Goal: Transaction & Acquisition: Purchase product/service

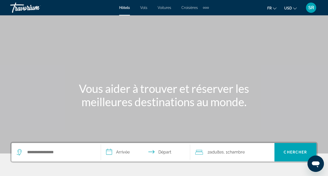
click at [143, 58] on div "Main content" at bounding box center [164, 77] width 328 height 154
click at [205, 7] on div "Extra navigation items" at bounding box center [206, 8] width 2 height 2
click at [173, 61] on div "Main content" at bounding box center [164, 77] width 328 height 154
click at [293, 7] on button "USD USD ($) MXN (Mex$) CAD (Can$) GBP (£) EUR (€) AUD (A$) NZD (NZ$) CNY (CN¥)" at bounding box center [290, 7] width 13 height 7
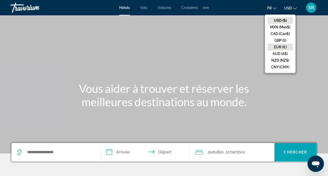
click at [280, 45] on button "EUR (€)" at bounding box center [280, 47] width 25 height 7
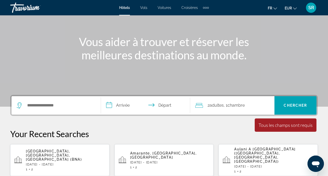
scroll to position [52, 0]
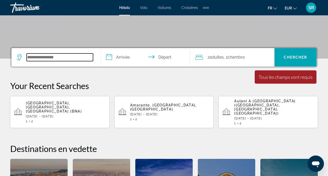
click at [69, 59] on input "Search widget" at bounding box center [60, 58] width 66 height 8
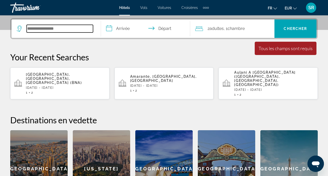
scroll to position [125, 0]
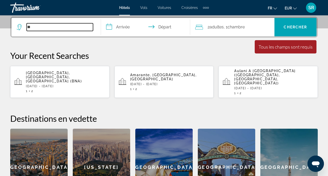
type input "*"
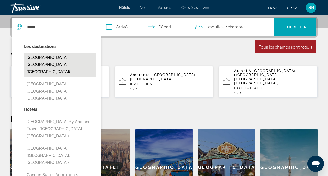
click at [63, 58] on button "[GEOGRAPHIC_DATA], [GEOGRAPHIC_DATA] ([GEOGRAPHIC_DATA])" at bounding box center [60, 65] width 72 height 24
type input "**********"
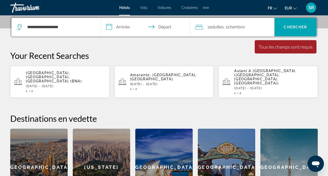
click at [112, 29] on input "**********" at bounding box center [147, 28] width 92 height 20
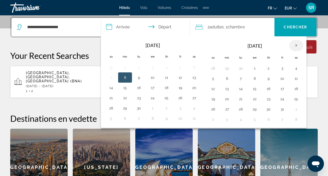
click at [299, 43] on th "Next month" at bounding box center [296, 45] width 14 height 11
click at [284, 91] on button "19" at bounding box center [282, 88] width 8 height 7
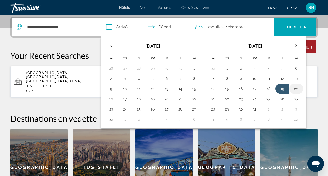
click at [294, 90] on button "20" at bounding box center [296, 88] width 8 height 7
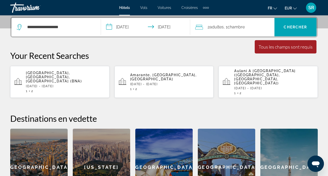
click at [160, 19] on input "**********" at bounding box center [147, 28] width 92 height 20
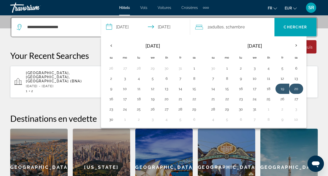
click at [297, 88] on button "20" at bounding box center [296, 88] width 8 height 7
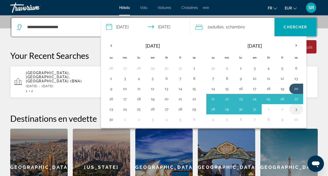
click at [297, 108] on button "3" at bounding box center [296, 109] width 8 height 7
type input "**********"
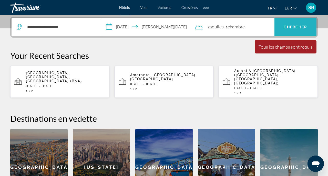
click at [288, 29] on span "Chercher" at bounding box center [295, 27] width 23 height 4
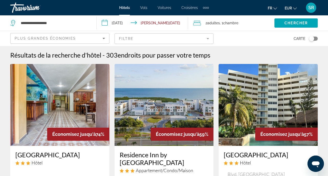
click at [187, 37] on mat-form-field "Filtre" at bounding box center [164, 38] width 99 height 11
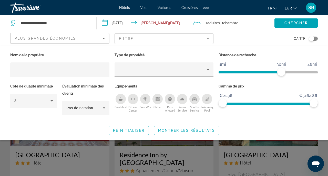
click at [123, 99] on div "Breakfast" at bounding box center [121, 99] width 10 height 10
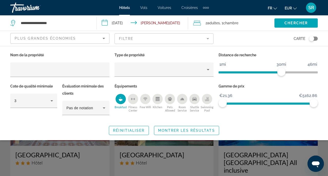
click at [144, 100] on icon "Free Wifi" at bounding box center [145, 99] width 4 height 4
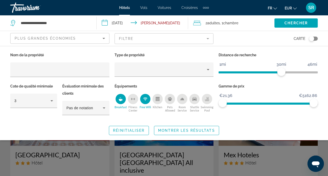
click at [181, 103] on div "Room Service" at bounding box center [182, 99] width 10 height 10
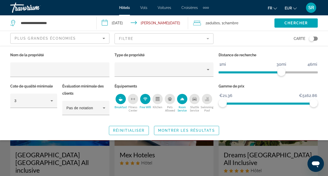
click at [206, 104] on button "Swimming Pool" at bounding box center [207, 103] width 13 height 19
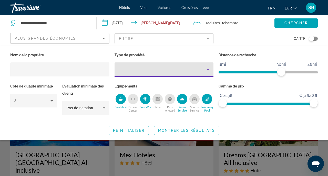
click at [151, 69] on div "Property type" at bounding box center [163, 70] width 88 height 6
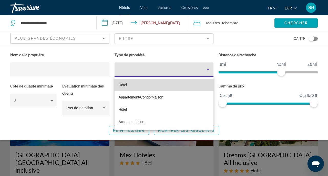
click at [163, 84] on mat-option "Hôtel" at bounding box center [164, 85] width 99 height 12
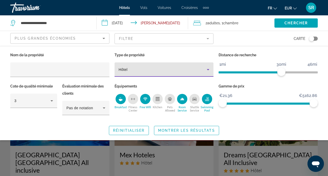
click at [165, 131] on span "Montrer les résultats" at bounding box center [186, 131] width 57 height 4
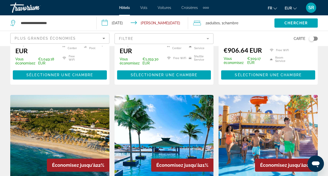
scroll to position [624, 0]
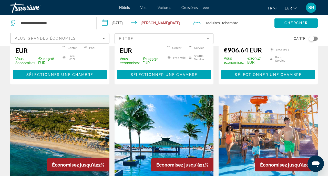
click at [313, 39] on div "Toggle map" at bounding box center [311, 38] width 5 height 5
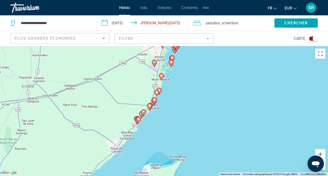
drag, startPoint x: 181, startPoint y: 123, endPoint x: 177, endPoint y: 86, distance: 37.7
click at [177, 85] on div "Pour activer le glissement avec le clavier, appuyez sur Alt+Entrée. Une fois ce…" at bounding box center [164, 111] width 328 height 130
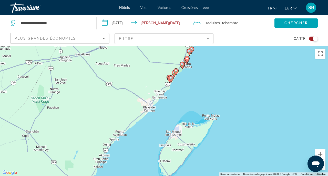
drag, startPoint x: 145, startPoint y: 136, endPoint x: 177, endPoint y: 94, distance: 53.0
click at [177, 94] on div "Pour activer le glissement avec le clavier, appuyez sur Alt+Entrée. Une fois ce…" at bounding box center [164, 111] width 328 height 130
click at [321, 154] on button "Zoom avant" at bounding box center [320, 154] width 10 height 10
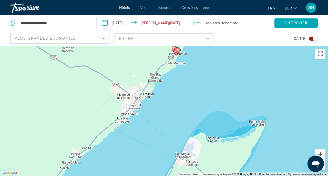
click at [321, 154] on button "Zoom avant" at bounding box center [320, 154] width 10 height 10
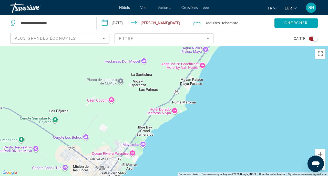
drag, startPoint x: 264, startPoint y: 88, endPoint x: 263, endPoint y: 176, distance: 87.4
click at [263, 176] on div "Raccourcis clavier Données cartographiques Données cartographiques ©2025 Google…" at bounding box center [164, 111] width 328 height 130
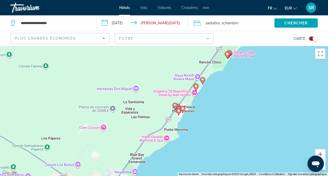
drag, startPoint x: 238, startPoint y: 112, endPoint x: 230, endPoint y: 138, distance: 27.1
click at [230, 139] on div "Pour activer le glissement avec le clavier, appuyez sur Alt+Entrée. Une fois ce…" at bounding box center [164, 111] width 328 height 130
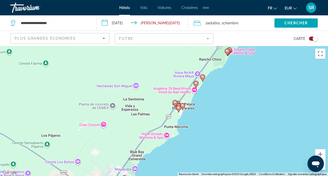
click at [184, 106] on image "Main content" at bounding box center [182, 105] width 3 height 3
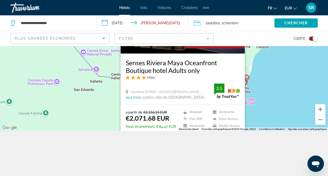
scroll to position [46, 0]
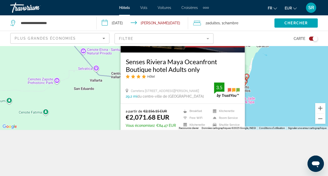
click at [315, 39] on div "Toggle map" at bounding box center [315, 38] width 5 height 5
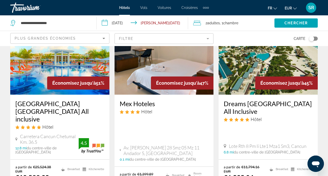
click at [122, 34] on mat-form-field "Filtre" at bounding box center [164, 38] width 99 height 11
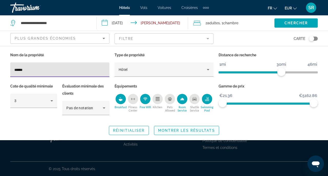
type input "******"
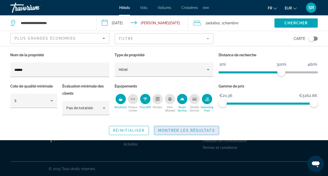
click at [164, 132] on span "Montrer les résultats" at bounding box center [186, 131] width 57 height 4
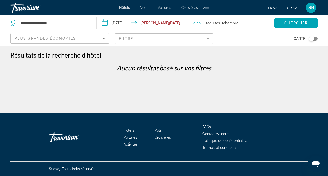
click at [125, 36] on mat-form-field "Filtre" at bounding box center [164, 38] width 99 height 11
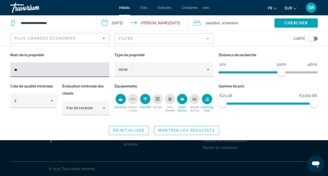
type input "*"
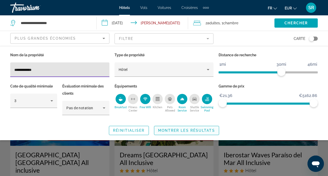
type input "**********"
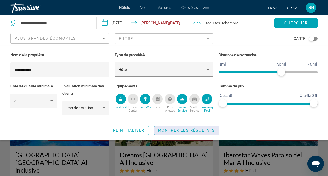
click at [194, 127] on span "Search widget" at bounding box center [186, 131] width 65 height 12
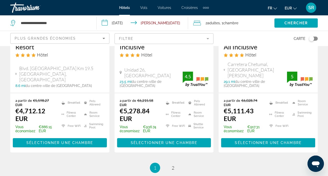
scroll to position [797, 0]
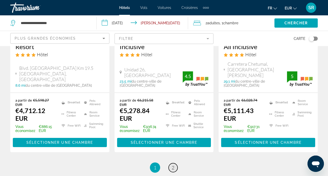
click at [170, 164] on link "page 2" at bounding box center [173, 168] width 9 height 9
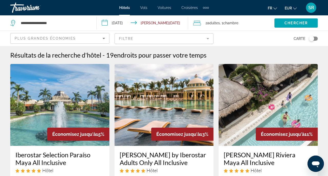
click at [135, 43] on mat-form-field "Filtre" at bounding box center [164, 38] width 99 height 11
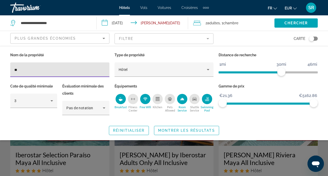
type input "*"
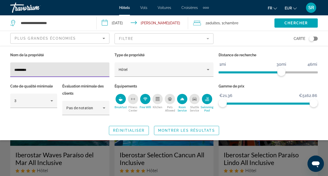
type input "*********"
click at [175, 131] on span "Montrer les résultats" at bounding box center [186, 131] width 57 height 4
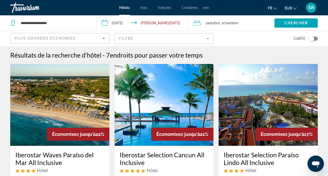
click at [124, 38] on mat-form-field "Filtre" at bounding box center [164, 38] width 99 height 11
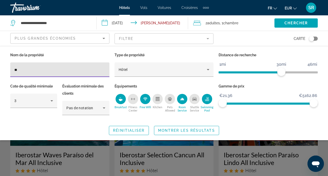
type input "*"
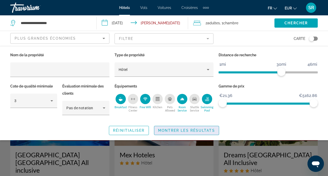
click at [191, 132] on span "Montrer les résultats" at bounding box center [186, 131] width 57 height 4
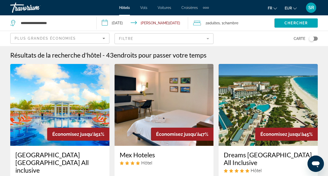
click at [85, 41] on div "Plus grandes économies" at bounding box center [59, 38] width 88 height 6
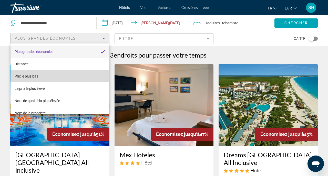
click at [74, 74] on mat-option "Prix le plus bas" at bounding box center [60, 76] width 99 height 12
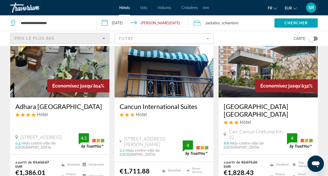
scroll to position [459, 0]
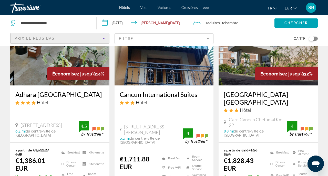
click at [315, 38] on div "Toggle map" at bounding box center [313, 39] width 9 height 4
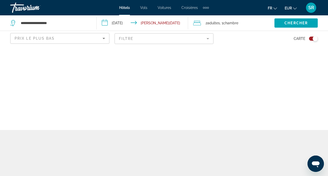
scroll to position [0, 0]
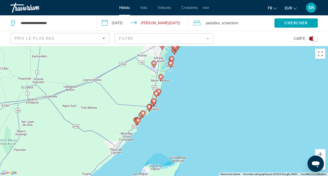
drag, startPoint x: 210, startPoint y: 85, endPoint x: 206, endPoint y: 49, distance: 36.2
click at [206, 50] on div "Pour activer le glissement avec le clavier, appuyez sur Alt+Entrée. Une fois ce…" at bounding box center [164, 111] width 328 height 130
click at [318, 153] on button "Zoom avant" at bounding box center [320, 154] width 10 height 10
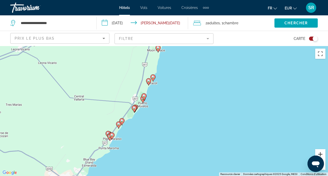
click at [318, 153] on button "Zoom avant" at bounding box center [320, 154] width 10 height 10
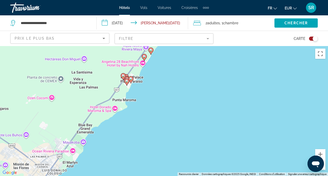
drag, startPoint x: 130, startPoint y: 168, endPoint x: 202, endPoint y: 82, distance: 111.6
click at [202, 82] on div "Pour activer le glissement avec le clavier, appuyez sur Alt+Entrée. Une fois ce…" at bounding box center [164, 111] width 328 height 130
click at [317, 153] on button "Zoom avant" at bounding box center [320, 154] width 10 height 10
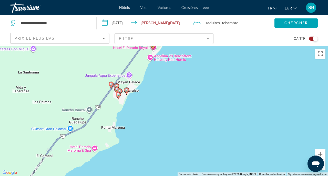
drag, startPoint x: 165, startPoint y: 70, endPoint x: 193, endPoint y: 108, distance: 47.6
click at [194, 109] on div "Pour activer le glissement avec le clavier, appuyez sur Alt+Entrée. Une fois ce…" at bounding box center [164, 111] width 328 height 130
click at [127, 91] on image "Main content" at bounding box center [126, 90] width 3 height 3
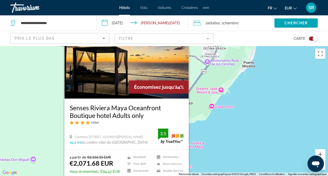
click at [210, 125] on div "Pour activer le glissement avec le clavier, appuyez sur Alt+Entrée. Une fois ce…" at bounding box center [164, 111] width 328 height 130
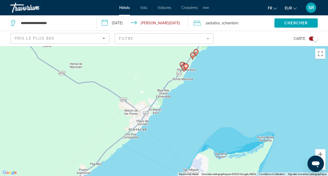
drag, startPoint x: 213, startPoint y: 161, endPoint x: 209, endPoint y: 85, distance: 75.7
click at [209, 85] on div "Pour activer le glissement avec le clavier, appuyez sur Alt+Entrée. Une fois ce…" at bounding box center [164, 111] width 328 height 130
click at [320, 151] on button "Zoom avant" at bounding box center [320, 154] width 10 height 10
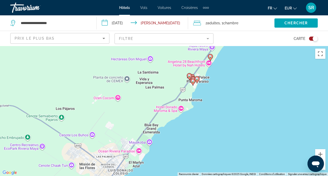
drag, startPoint x: 247, startPoint y: 92, endPoint x: 237, endPoint y: 144, distance: 53.0
click at [237, 146] on div "Pour activer le glissement avec le clavier, appuyez sur Alt+Entrée. Une fois ce…" at bounding box center [164, 111] width 328 height 130
click at [320, 153] on button "Zoom avant" at bounding box center [320, 154] width 10 height 10
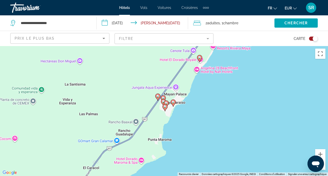
drag, startPoint x: 278, startPoint y: 66, endPoint x: 222, endPoint y: 118, distance: 76.9
click at [222, 118] on div "Pour activer le glissement avec le clavier, appuyez sur Alt+Entrée. Une fois ce…" at bounding box center [164, 111] width 328 height 130
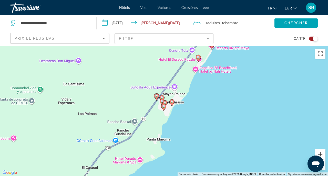
click at [322, 154] on button "Zoom avant" at bounding box center [320, 154] width 10 height 10
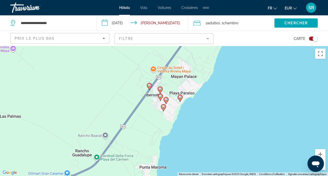
click at [165, 100] on image "Main content" at bounding box center [166, 99] width 3 height 3
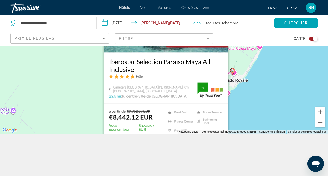
scroll to position [46, 0]
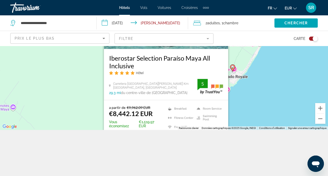
click at [242, 122] on div "Pour activer le glissement avec le clavier, appuyez sur Alt+Entrée. Une fois ce…" at bounding box center [164, 65] width 328 height 130
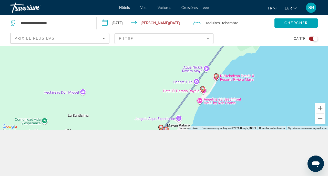
click at [166, 128] on image "Main content" at bounding box center [166, 129] width 3 height 3
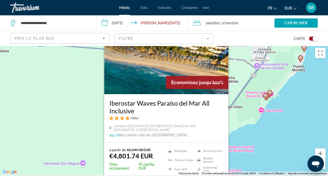
scroll to position [0, 0]
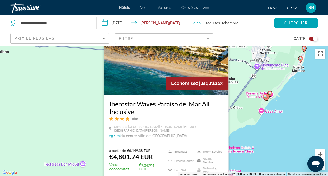
click at [232, 125] on div "Pour activer le glissement avec le clavier, appuyez sur Alt+Entrée. Une fois ce…" at bounding box center [164, 111] width 328 height 130
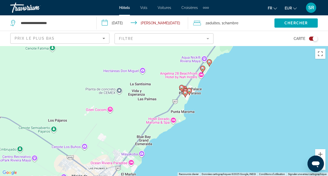
drag, startPoint x: 232, startPoint y: 158, endPoint x: 213, endPoint y: 81, distance: 79.8
click at [213, 81] on div "Pour activer le glissement avec le clavier, appuyez sur Alt+Entrée. Une fois ce…" at bounding box center [164, 111] width 328 height 130
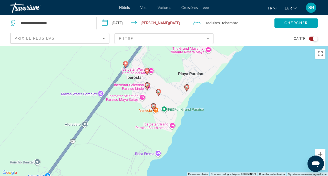
drag, startPoint x: 171, startPoint y: 70, endPoint x: 168, endPoint y: 97, distance: 26.9
click at [168, 97] on div "Pour activer le glissement avec le clavier, appuyez sur Alt+Entrée. Une fois ce…" at bounding box center [164, 111] width 328 height 130
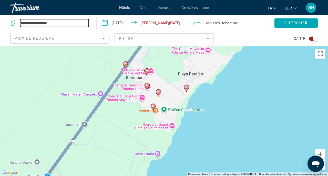
click at [57, 25] on input "**********" at bounding box center [54, 23] width 68 height 8
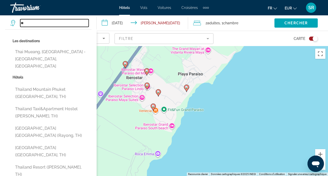
type input "*"
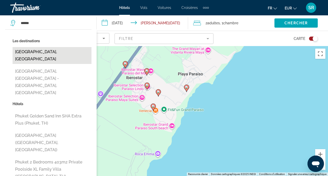
click at [63, 50] on button "Phuket Island, Thailand" at bounding box center [52, 55] width 79 height 17
type input "**********"
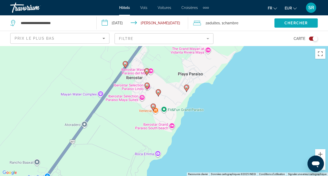
click at [310, 24] on span "Search widget" at bounding box center [296, 23] width 43 height 12
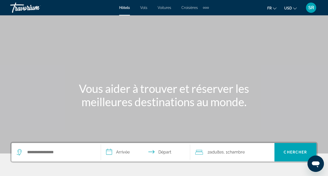
click at [298, 7] on ul "fr English Español Français Italiano Português русский USD USD ($) MXN (Mex$) C…" at bounding box center [285, 8] width 37 height 8
click at [295, 8] on icon "Change currency" at bounding box center [295, 9] width 4 height 4
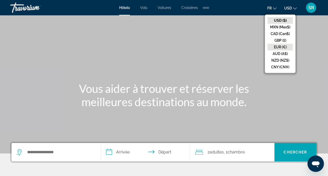
click at [281, 46] on button "EUR (€)" at bounding box center [280, 47] width 25 height 7
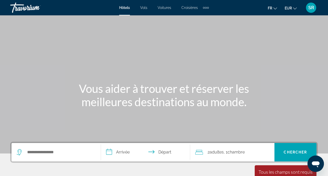
click at [188, 9] on span "Croisières" at bounding box center [190, 8] width 16 height 4
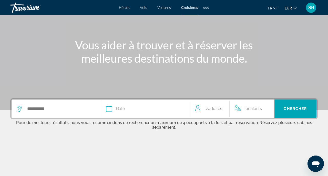
scroll to position [43, 0]
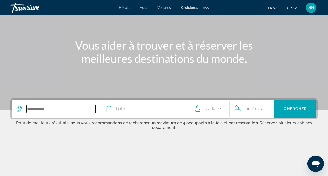
click at [83, 108] on input "Search widget" at bounding box center [61, 109] width 69 height 8
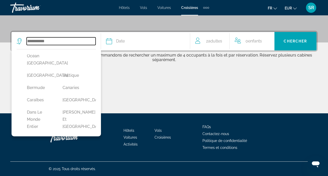
scroll to position [53, 0]
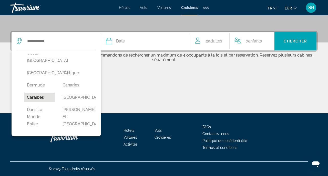
click at [45, 103] on button "Caraïbes" at bounding box center [39, 98] width 31 height 10
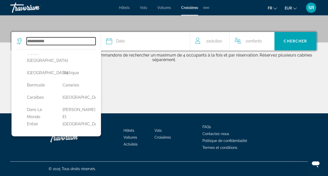
type input "********"
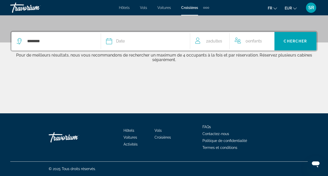
click at [128, 37] on button "Date Janvier Février Mars Avril Peut Juin Juillet Août Septembre Octobre Novemb…" at bounding box center [145, 41] width 79 height 18
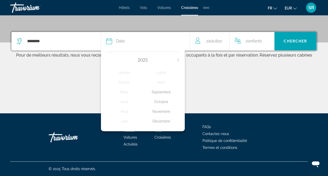
click at [154, 122] on div "Décembre" at bounding box center [161, 121] width 37 height 9
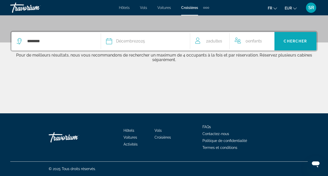
click at [294, 37] on span "Search widget" at bounding box center [296, 41] width 42 height 12
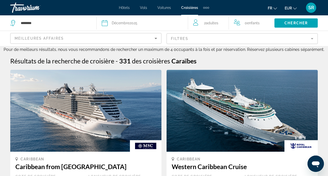
click at [202, 39] on mat-form-field "Filtres" at bounding box center [242, 38] width 151 height 11
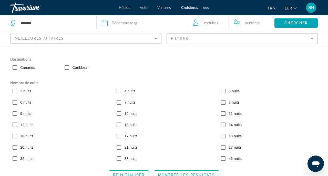
scroll to position [45, 0]
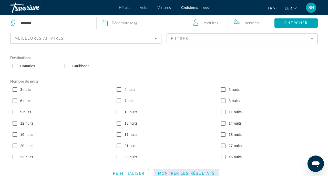
click at [165, 173] on span "Montrer les résultats" at bounding box center [186, 174] width 57 height 4
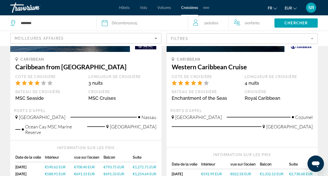
scroll to position [0, 0]
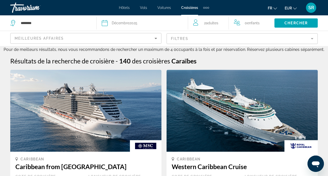
click at [215, 42] on mat-form-field "Filtres" at bounding box center [242, 38] width 151 height 11
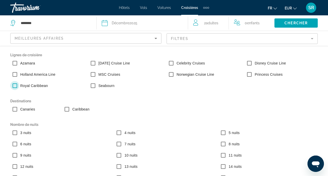
scroll to position [45, 0]
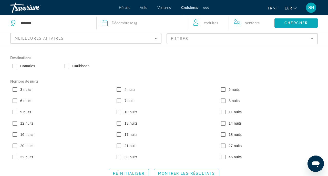
click at [305, 25] on span "Chercher" at bounding box center [296, 23] width 23 height 4
click at [177, 172] on span "Montrer les résultats" at bounding box center [186, 174] width 57 height 4
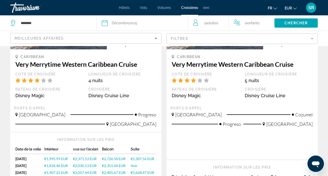
scroll to position [0, 0]
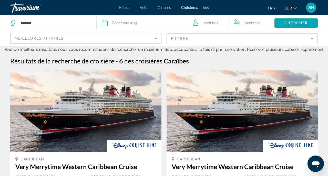
click at [30, 12] on div "Travorium" at bounding box center [35, 7] width 51 height 13
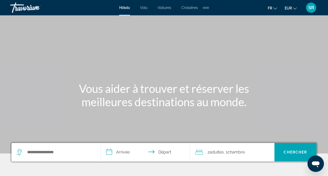
click at [185, 8] on span "Croisières" at bounding box center [190, 8] width 16 height 4
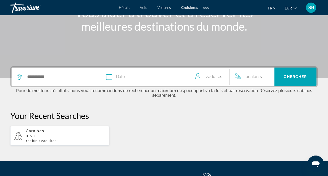
scroll to position [76, 0]
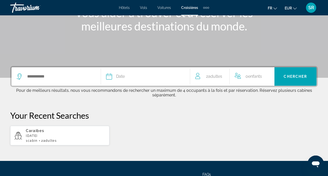
click at [65, 81] on div "Search widget" at bounding box center [56, 76] width 79 height 18
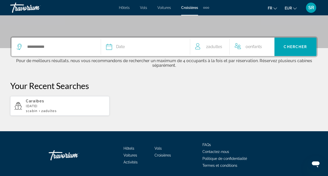
scroll to position [124, 0]
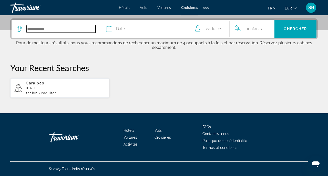
click at [56, 32] on input "Search widget" at bounding box center [61, 29] width 69 height 8
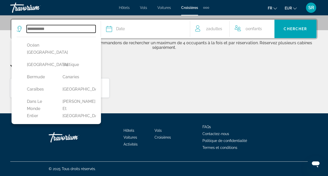
scroll to position [50, 0]
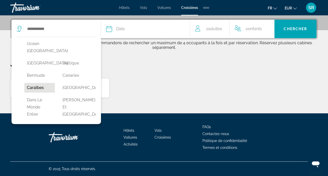
click at [39, 93] on button "Caraïbes" at bounding box center [39, 88] width 31 height 10
type input "********"
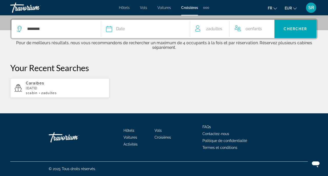
click at [134, 29] on div "Date" at bounding box center [145, 28] width 79 height 7
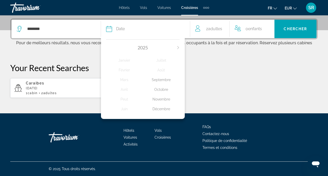
click at [157, 107] on div "Décembre" at bounding box center [161, 109] width 37 height 9
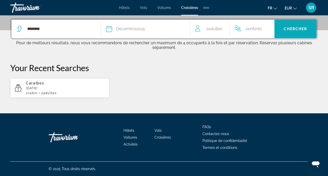
click at [293, 35] on span "Search widget" at bounding box center [296, 29] width 42 height 12
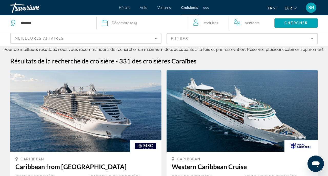
click at [218, 37] on mat-form-field "Filtres" at bounding box center [242, 38] width 151 height 11
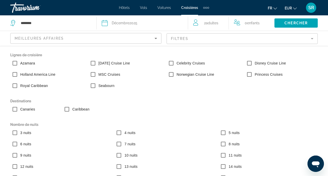
click at [248, 41] on mat-form-field "Filtres" at bounding box center [242, 38] width 151 height 11
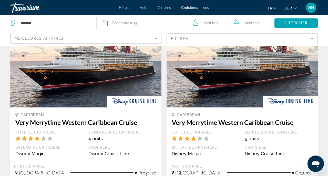
scroll to position [45, 0]
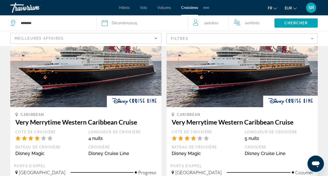
click at [186, 39] on mat-form-field "Filtres" at bounding box center [242, 38] width 151 height 11
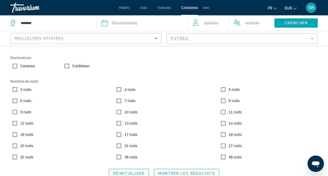
click at [169, 175] on span "Montrer les résultats" at bounding box center [186, 174] width 57 height 4
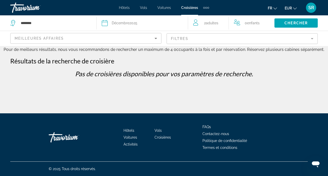
click at [226, 38] on mat-form-field "Filtres" at bounding box center [242, 38] width 151 height 11
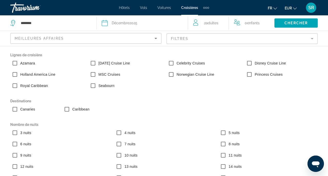
click at [215, 37] on mat-form-field "Filtres" at bounding box center [242, 38] width 151 height 11
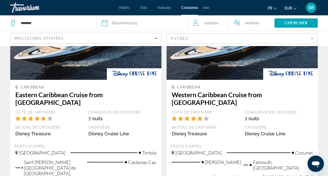
scroll to position [530, 0]
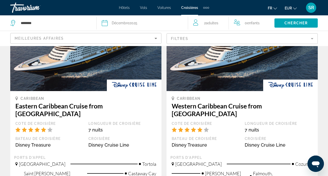
click at [100, 103] on h3 "Eastern Caribbean Cruise from Port Canaveral" at bounding box center [85, 109] width 141 height 15
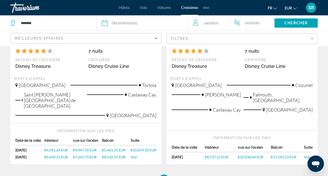
scroll to position [610, 0]
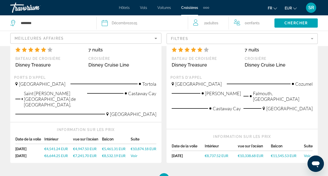
click at [89, 154] on span "€7,241.70 EUR" at bounding box center [85, 156] width 24 height 4
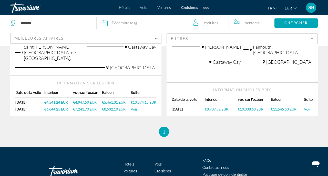
scroll to position [655, 0]
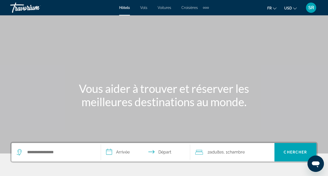
click at [286, 11] on button "USD USD ($) MXN (Mex$) CAD (Can$) GBP (£) EUR (€) AUD (A$) NZD (NZ$) CNY (CN¥)" at bounding box center [290, 7] width 13 height 7
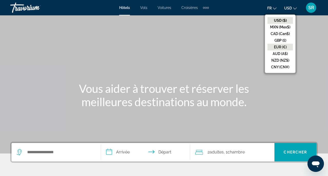
click at [276, 46] on button "EUR (€)" at bounding box center [280, 47] width 25 height 7
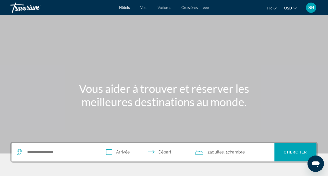
click at [289, 8] on span "USD" at bounding box center [288, 8] width 8 height 4
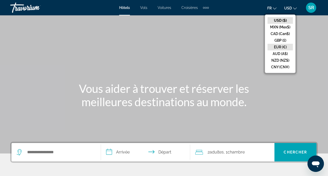
click at [279, 44] on button "EUR (€)" at bounding box center [280, 47] width 25 height 7
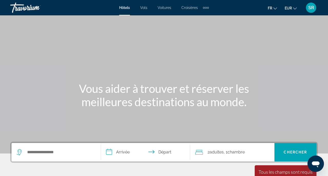
click at [208, 9] on div "Extra navigation items" at bounding box center [206, 8] width 6 height 8
click at [208, 9] on div "Hôtels Vols Voitures Croisières Activités" at bounding box center [197, 17] width 27 height 17
click at [207, 5] on div "Extra navigation items" at bounding box center [206, 8] width 6 height 8
click at [89, 84] on h1 "Vous aider à trouver et réserver les meilleures destinations au monde." at bounding box center [164, 95] width 192 height 27
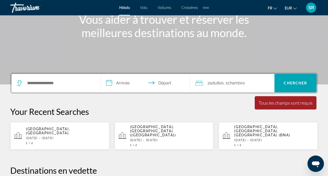
scroll to position [73, 0]
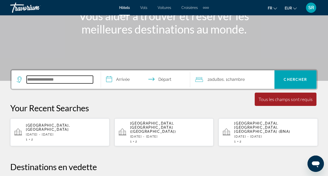
click at [88, 77] on input "Search widget" at bounding box center [60, 80] width 66 height 8
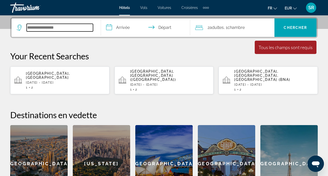
scroll to position [125, 0]
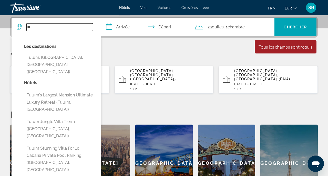
type input "*"
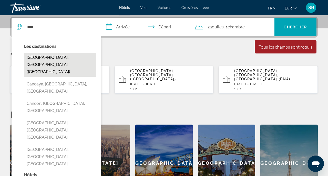
click at [73, 55] on button "[GEOGRAPHIC_DATA], [GEOGRAPHIC_DATA] ([GEOGRAPHIC_DATA])" at bounding box center [60, 65] width 72 height 24
type input "**********"
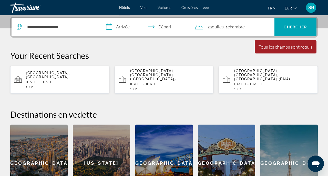
click at [121, 27] on input "**********" at bounding box center [147, 28] width 92 height 20
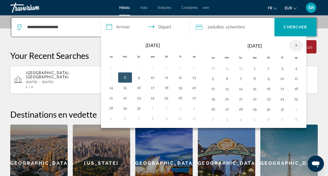
click at [297, 44] on th "Next month" at bounding box center [296, 45] width 14 height 11
click at [295, 91] on button "20" at bounding box center [296, 88] width 8 height 7
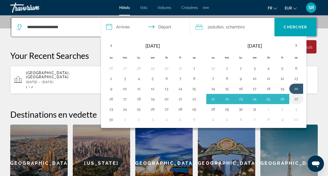
click at [296, 97] on button "27" at bounding box center [296, 99] width 8 height 7
type input "**********"
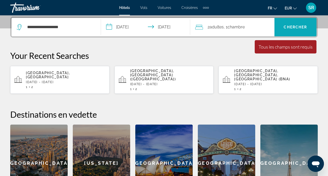
click at [295, 35] on span "Search widget" at bounding box center [296, 27] width 42 height 18
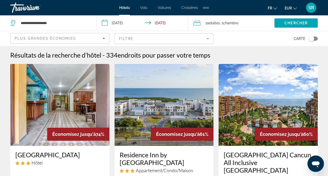
click at [314, 39] on div "Toggle map" at bounding box center [313, 39] width 9 height 4
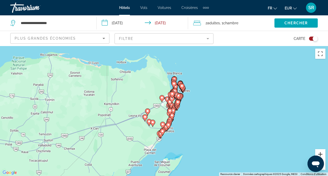
click at [321, 154] on button "Zoom avant" at bounding box center [320, 154] width 10 height 10
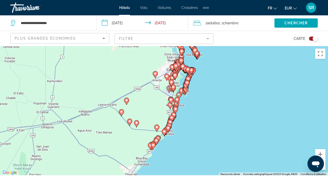
drag, startPoint x: 217, startPoint y: 92, endPoint x: 212, endPoint y: 77, distance: 15.6
click at [212, 77] on div "Pour activer le glissement avec le clavier, appuyez sur Alt+Entrée. Une fois ce…" at bounding box center [164, 111] width 328 height 130
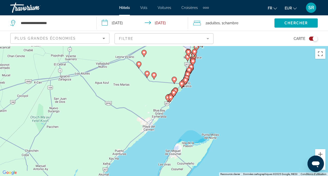
drag, startPoint x: 172, startPoint y: 161, endPoint x: 188, endPoint y: 112, distance: 52.1
click at [189, 112] on div "Pour activer le glissement avec le clavier, appuyez sur Alt+Entrée. Une fois ce…" at bounding box center [164, 111] width 328 height 130
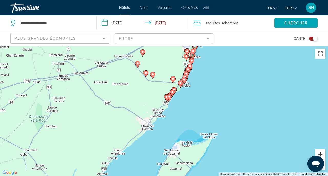
click at [322, 153] on button "Zoom avant" at bounding box center [320, 154] width 10 height 10
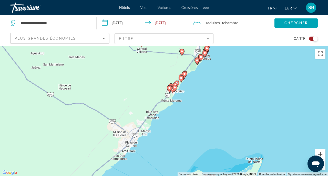
click at [322, 154] on button "Zoom avant" at bounding box center [320, 154] width 10 height 10
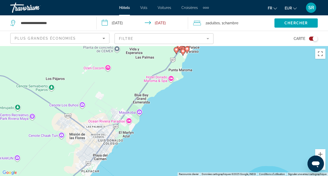
drag, startPoint x: 238, startPoint y: 79, endPoint x: 236, endPoint y: 58, distance: 21.6
click at [237, 58] on div "Pour activer le glissement avec le clavier, appuyez sur Alt+Entrée. Une fois ce…" at bounding box center [164, 111] width 328 height 130
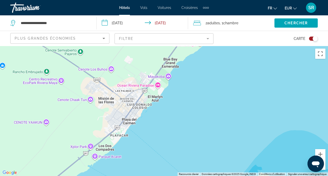
drag, startPoint x: 195, startPoint y: 115, endPoint x: 228, endPoint y: 83, distance: 46.2
click at [229, 83] on div "Pour activer le glissement avec le clavier, appuyez sur Alt+Entrée. Une fois ce…" at bounding box center [164, 111] width 328 height 130
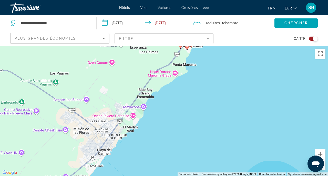
drag, startPoint x: 193, startPoint y: 133, endPoint x: 171, endPoint y: 164, distance: 38.2
click at [171, 164] on div "Pour activer le glissement avec le clavier, appuyez sur Alt+Entrée. Une fois ce…" at bounding box center [164, 111] width 328 height 130
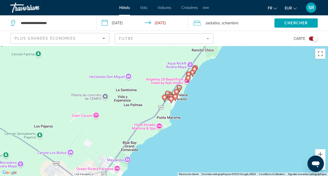
drag, startPoint x: 212, startPoint y: 78, endPoint x: 193, endPoint y: 131, distance: 56.4
click at [194, 131] on div "Pour activer le glissement avec le clavier, appuyez sur Alt+Entrée. Une fois ce…" at bounding box center [164, 111] width 328 height 130
click at [318, 152] on button "Zoom avant" at bounding box center [320, 154] width 10 height 10
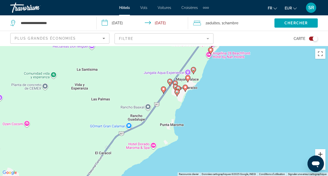
click at [318, 152] on button "Zoom avant" at bounding box center [320, 154] width 10 height 10
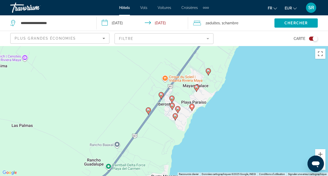
drag, startPoint x: 234, startPoint y: 83, endPoint x: 219, endPoint y: 121, distance: 41.0
click at [219, 121] on div "Pour activer le glissement avec le clavier, appuyez sur Alt+Entrée. Une fois ce…" at bounding box center [164, 111] width 328 height 130
click at [192, 108] on icon "Main content" at bounding box center [192, 107] width 5 height 7
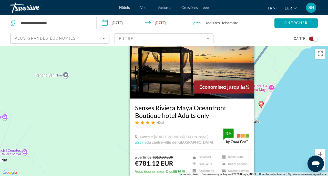
click at [260, 135] on div "Pour activer le glissement avec le clavier, appuyez sur Alt+Entrée. Une fois ce…" at bounding box center [164, 111] width 328 height 130
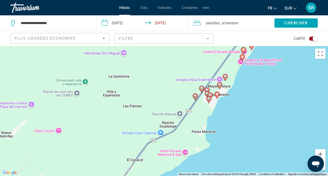
drag, startPoint x: 249, startPoint y: 159, endPoint x: 238, endPoint y: 86, distance: 73.1
click at [239, 86] on div "Pour activer le glissement avec le clavier, appuyez sur Alt+Entrée. Une fois ce…" at bounding box center [164, 111] width 328 height 130
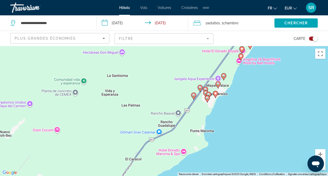
click at [210, 94] on icon "Main content" at bounding box center [208, 95] width 5 height 7
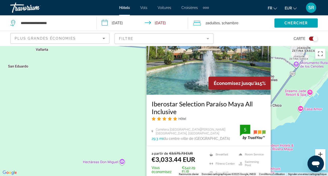
click at [322, 153] on button "Zoom avant" at bounding box center [320, 154] width 10 height 10
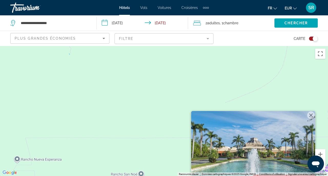
click at [311, 117] on button "Fermer" at bounding box center [311, 116] width 8 height 8
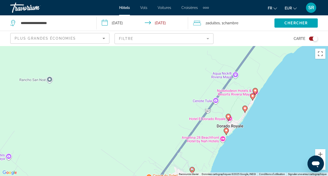
drag, startPoint x: 247, startPoint y: 119, endPoint x: 154, endPoint y: 25, distance: 132.4
click at [154, 46] on div "**********" at bounding box center [164, 134] width 328 height 176
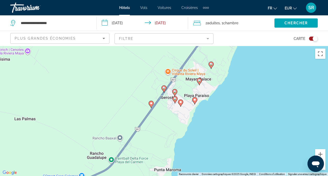
drag, startPoint x: 242, startPoint y: 138, endPoint x: 260, endPoint y: 32, distance: 107.8
click at [260, 46] on div "**********" at bounding box center [164, 134] width 328 height 176
click at [177, 109] on image "Main content" at bounding box center [178, 109] width 3 height 3
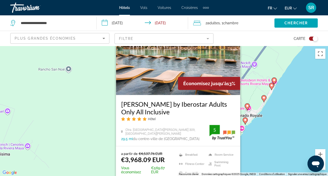
click at [245, 167] on div "Pour activer le glissement avec le clavier, appuyez sur Alt+Entrée. Une fois ce…" at bounding box center [164, 111] width 328 height 130
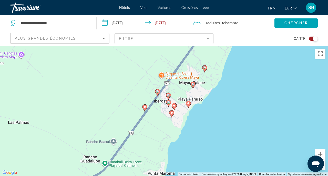
drag, startPoint x: 245, startPoint y: 166, endPoint x: 238, endPoint y: 71, distance: 95.9
click at [238, 71] on div "Pour activer le glissement avec le clavier, appuyez sur Alt+Entrée. Une fois ce…" at bounding box center [164, 111] width 328 height 130
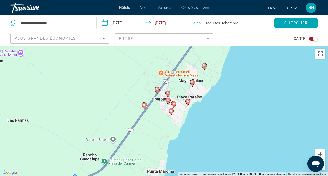
click at [193, 83] on image "Main content" at bounding box center [192, 82] width 3 height 3
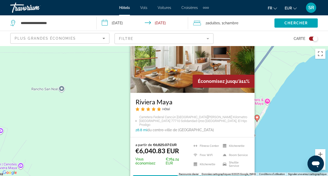
click at [263, 148] on div "Pour activer le glissement avec le clavier, appuyez sur Alt+Entrée. Une fois ce…" at bounding box center [164, 111] width 328 height 130
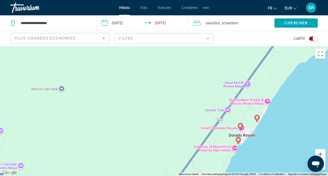
click at [124, 39] on mat-form-field "Filtre" at bounding box center [164, 38] width 99 height 11
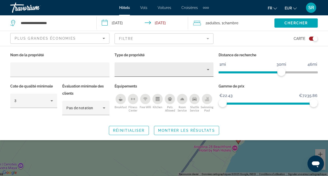
click at [127, 73] on div "Hotel Filters" at bounding box center [164, 70] width 91 height 14
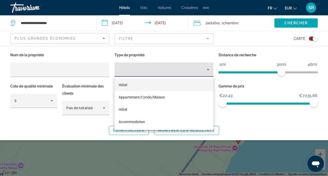
click at [128, 85] on mat-option "Hôtel" at bounding box center [164, 85] width 99 height 12
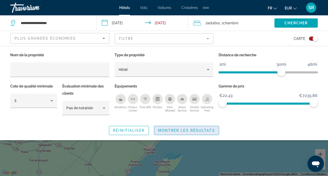
click at [208, 131] on span "Montrer les résultats" at bounding box center [186, 131] width 57 height 4
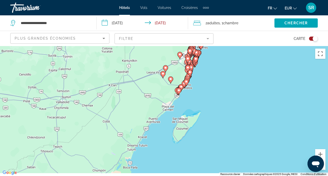
drag, startPoint x: 164, startPoint y: 142, endPoint x: 182, endPoint y: 97, distance: 48.0
click at [182, 97] on div "Pour activer le glissement avec le clavier, appuyez sur Alt+Entrée. Une fois ce…" at bounding box center [164, 111] width 328 height 130
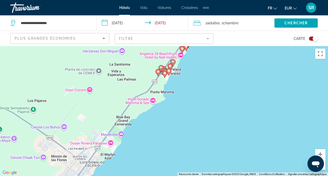
drag, startPoint x: 139, startPoint y: 117, endPoint x: 186, endPoint y: 82, distance: 58.7
click at [187, 82] on div "Pour activer le glissement avec le clavier, appuyez sur Alt+Entrée. Une fois ce…" at bounding box center [164, 111] width 328 height 130
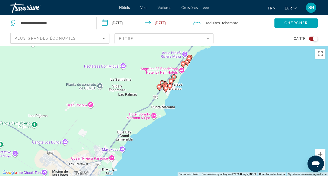
drag, startPoint x: 185, startPoint y: 75, endPoint x: 187, endPoint y: 92, distance: 17.0
click at [187, 92] on div "Pour activer le glissement avec le clavier, appuyez sur Alt+Entrée. Une fois ce…" at bounding box center [164, 111] width 328 height 130
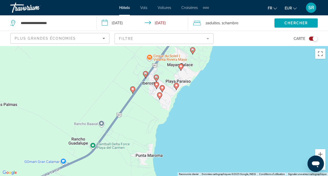
click at [156, 84] on image "Main content" at bounding box center [156, 84] width 3 height 3
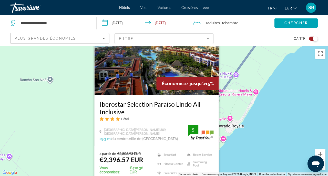
click at [223, 156] on div "Pour activer le glissement avec le clavier, appuyez sur Alt+Entrée. Une fois ce…" at bounding box center [164, 111] width 328 height 130
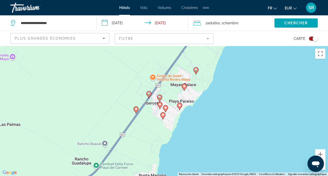
drag, startPoint x: 201, startPoint y: 153, endPoint x: 205, endPoint y: 52, distance: 100.8
click at [205, 52] on div "Pour activer le glissement avec le clavier, appuyez sur Alt+Entrée. Une fois ce…" at bounding box center [164, 111] width 328 height 130
click at [159, 99] on icon "Main content" at bounding box center [159, 98] width 5 height 7
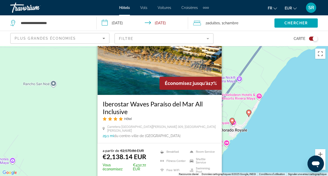
click at [248, 164] on div "Pour activer le glissement avec le clavier, appuyez sur Alt+Entrée. Une fois ce…" at bounding box center [164, 111] width 328 height 130
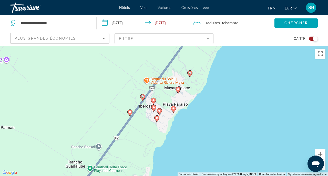
drag, startPoint x: 248, startPoint y: 164, endPoint x: 242, endPoint y: 62, distance: 102.7
click at [242, 62] on div "Pour activer le glissement avec le clavier, appuyez sur Alt+Entrée. Une fois ce…" at bounding box center [164, 111] width 328 height 130
click at [143, 95] on image "Main content" at bounding box center [142, 96] width 3 height 3
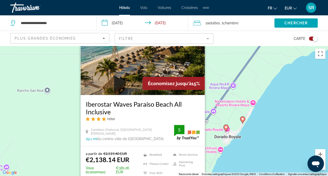
click at [251, 154] on div "Pour activer le glissement avec le clavier, appuyez sur Alt+Entrée. Une fois ce…" at bounding box center [164, 111] width 328 height 130
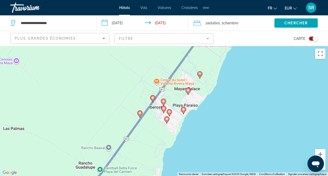
drag, startPoint x: 251, startPoint y: 154, endPoint x: 261, endPoint y: 46, distance: 108.7
click at [261, 46] on div "Pour activer le glissement avec le clavier, appuyez sur Alt+Entrée. Une fois ce…" at bounding box center [164, 111] width 328 height 130
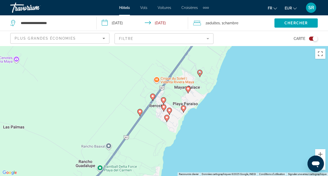
click at [202, 74] on icon "Main content" at bounding box center [200, 73] width 5 height 7
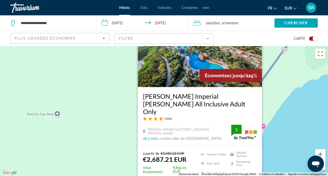
click at [270, 146] on div "Pour activer le glissement avec le clavier, appuyez sur Alt+Entrée. Une fois ce…" at bounding box center [164, 111] width 328 height 130
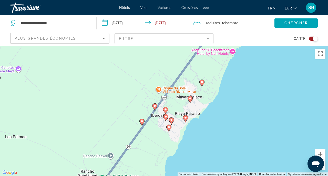
drag, startPoint x: 270, startPoint y: 146, endPoint x: 272, endPoint y: 23, distance: 122.8
click at [272, 46] on div "**********" at bounding box center [164, 134] width 328 height 176
click at [142, 124] on icon "Main content" at bounding box center [142, 122] width 5 height 7
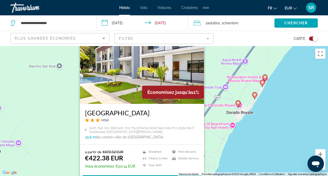
click at [228, 170] on div "Pour activer le glissement avec le clavier, appuyez sur Alt+Entrée. Une fois ce…" at bounding box center [164, 111] width 328 height 130
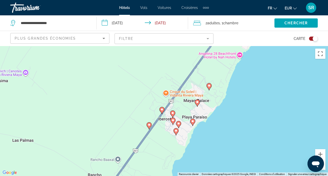
drag, startPoint x: 176, startPoint y: 155, endPoint x: 184, endPoint y: 84, distance: 71.6
click at [184, 84] on div "Pour activer le glissement avec le clavier, appuyez sur Alt+Entrée. Une fois ce…" at bounding box center [164, 111] width 328 height 130
click at [163, 111] on image "Main content" at bounding box center [161, 109] width 3 height 3
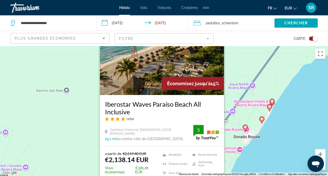
click at [235, 164] on div "Pour activer le glissement avec le clavier, appuyez sur Alt+Entrée. Une fois ce…" at bounding box center [164, 111] width 328 height 130
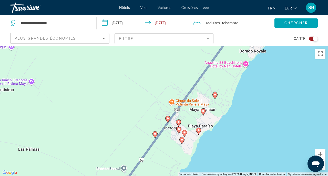
drag, startPoint x: 235, startPoint y: 165, endPoint x: 241, endPoint y: 78, distance: 87.1
click at [241, 78] on div "Pour activer le glissement avec le clavier, appuyez sur Alt+Entrée. Une fois ce…" at bounding box center [164, 111] width 328 height 130
click at [181, 123] on icon "Main content" at bounding box center [178, 122] width 5 height 7
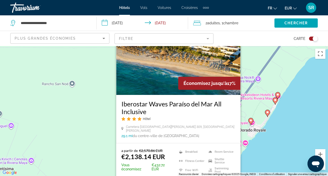
click at [259, 164] on div "Pour activer le glissement avec le clavier, appuyez sur Alt+Entrée. Une fois ce…" at bounding box center [164, 111] width 328 height 130
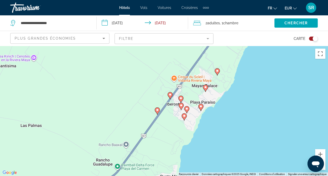
drag, startPoint x: 259, startPoint y: 164, endPoint x: 261, endPoint y: 60, distance: 103.6
click at [261, 60] on div "Pour activer le glissement avec le clavier, appuyez sur Alt+Entrée. Une fois ce…" at bounding box center [164, 111] width 328 height 130
click at [182, 105] on image "Main content" at bounding box center [181, 105] width 3 height 3
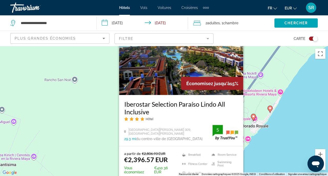
click at [247, 155] on div "Pour activer le glissement avec le clavier, appuyez sur Alt+Entrée. Une fois ce…" at bounding box center [164, 111] width 328 height 130
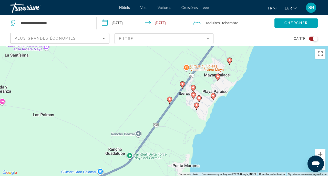
drag, startPoint x: 247, startPoint y: 155, endPoint x: 260, endPoint y: 44, distance: 111.2
click at [260, 46] on div "**********" at bounding box center [164, 134] width 328 height 176
click at [199, 100] on icon "Main content" at bounding box center [199, 99] width 5 height 7
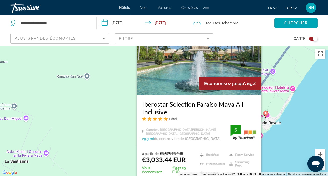
click at [275, 156] on div "Pour activer le glissement avec le clavier, appuyez sur Alt+Entrée. Une fois ce…" at bounding box center [164, 111] width 328 height 130
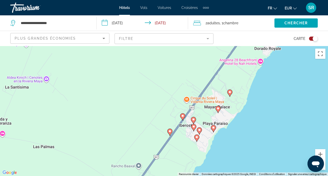
drag, startPoint x: 275, startPoint y: 156, endPoint x: 275, endPoint y: 80, distance: 76.1
click at [275, 80] on div "Pour activer le glissement avec le clavier, appuyez sur Alt+Entrée. Une fois ce…" at bounding box center [164, 111] width 328 height 130
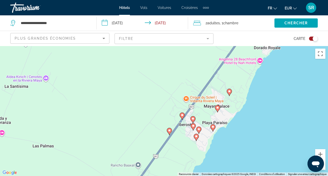
click at [198, 137] on image "Main content" at bounding box center [196, 136] width 3 height 3
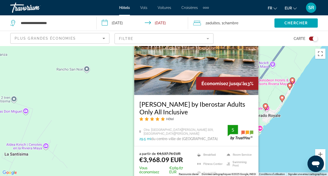
click at [268, 148] on div "Pour activer le glissement avec le clavier, appuyez sur Alt+Entrée. Une fois ce…" at bounding box center [164, 111] width 328 height 130
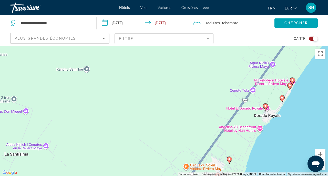
click at [139, 38] on mat-form-field "Filtre" at bounding box center [164, 38] width 99 height 11
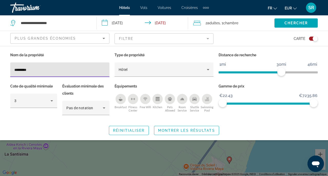
type input "*********"
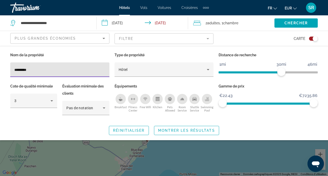
click at [221, 169] on div "Search widget" at bounding box center [164, 126] width 328 height 99
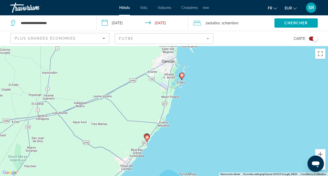
click at [311, 38] on div "Toggle map" at bounding box center [313, 39] width 9 height 4
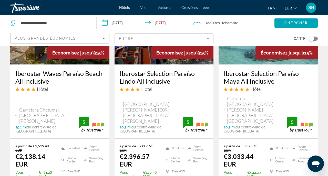
scroll to position [302, 0]
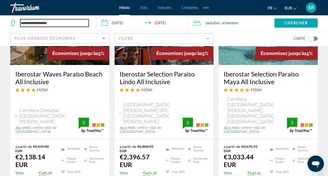
click at [76, 25] on input "**********" at bounding box center [54, 23] width 68 height 8
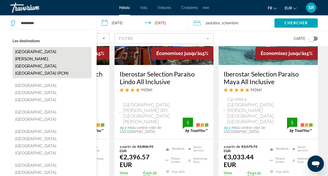
click at [71, 52] on button "[GEOGRAPHIC_DATA][PERSON_NAME], [GEOGRAPHIC_DATA], [GEOGRAPHIC_DATA] (PCM)" at bounding box center [52, 62] width 79 height 31
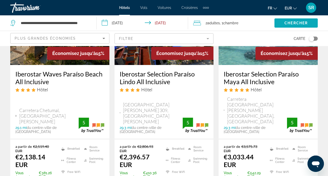
click at [280, 21] on span "Search widget" at bounding box center [296, 23] width 43 height 12
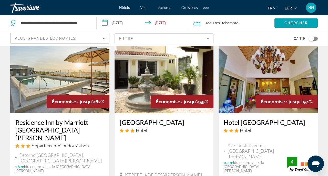
scroll to position [34, 0]
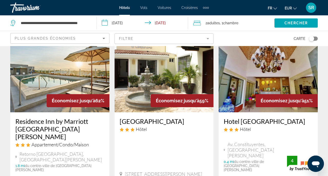
click at [196, 38] on mat-form-field "Filtre" at bounding box center [164, 38] width 99 height 11
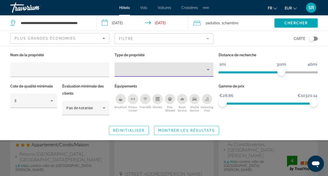
click at [165, 69] on div "Property type" at bounding box center [163, 70] width 88 height 6
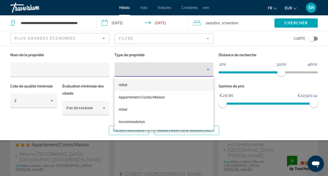
click at [163, 86] on mat-option "Hôtel" at bounding box center [164, 85] width 99 height 12
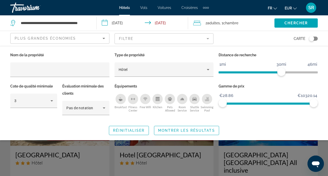
click at [121, 101] on div "Breakfast" at bounding box center [121, 99] width 10 height 10
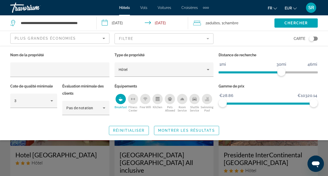
click at [143, 100] on icon "Free Wifi" at bounding box center [145, 99] width 4 height 4
click at [205, 99] on div "Swimming Pool" at bounding box center [207, 99] width 10 height 10
click at [193, 129] on span "Montrer les résultats" at bounding box center [186, 131] width 57 height 4
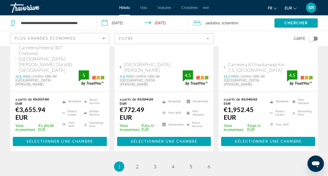
scroll to position [804, 0]
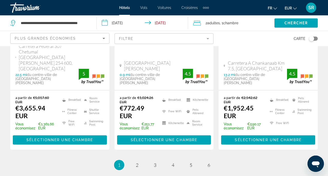
click at [312, 38] on div "Toggle map" at bounding box center [311, 38] width 5 height 5
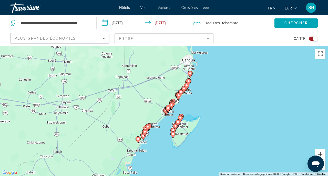
click at [320, 154] on button "Zoom avant" at bounding box center [320, 154] width 10 height 10
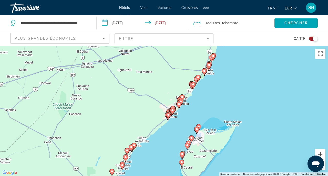
click at [320, 154] on button "Zoom avant" at bounding box center [320, 154] width 10 height 10
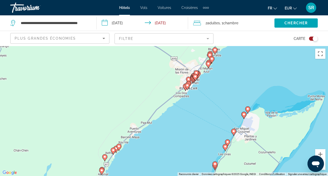
drag, startPoint x: 192, startPoint y: 127, endPoint x: 207, endPoint y: 88, distance: 41.7
click at [207, 88] on div "Pour activer le glissement avec le clavier, appuyez sur Alt+Entrée. Une fois ce…" at bounding box center [164, 111] width 328 height 130
click at [320, 152] on button "Zoom avant" at bounding box center [320, 154] width 10 height 10
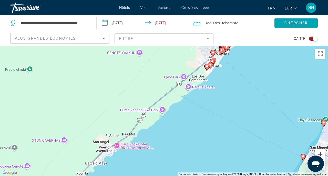
click at [320, 152] on button "Zoom avant" at bounding box center [320, 154] width 10 height 10
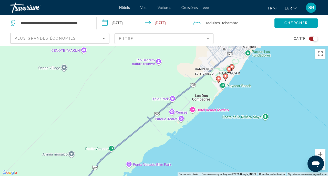
drag, startPoint x: 277, startPoint y: 115, endPoint x: 245, endPoint y: 169, distance: 63.2
click at [245, 169] on div "Pour activer le glissement avec le clavier, appuyez sur Alt+Entrée. Une fois ce…" at bounding box center [164, 111] width 328 height 130
click at [219, 82] on icon "Main content" at bounding box center [218, 80] width 5 height 7
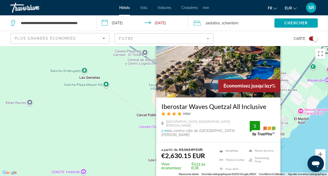
click at [289, 161] on div "Pour activer le glissement avec le clavier, appuyez sur Alt+Entrée. Une fois ce…" at bounding box center [164, 111] width 328 height 130
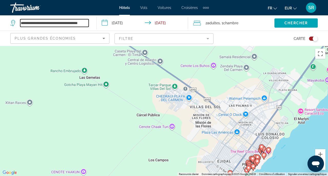
click at [81, 25] on input "**********" at bounding box center [54, 23] width 68 height 8
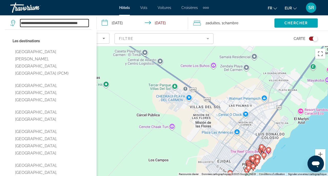
click at [81, 25] on input "**********" at bounding box center [54, 23] width 68 height 8
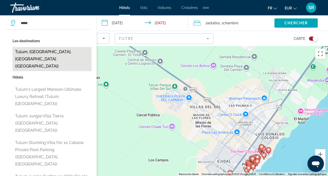
click at [51, 52] on button "Tulum, [GEOGRAPHIC_DATA], [GEOGRAPHIC_DATA] ([GEOGRAPHIC_DATA])" at bounding box center [52, 59] width 79 height 24
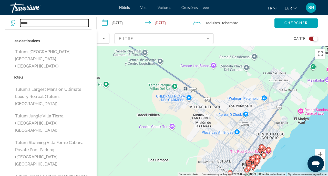
type input "**********"
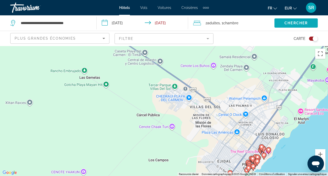
click at [294, 24] on span "Chercher" at bounding box center [296, 23] width 23 height 4
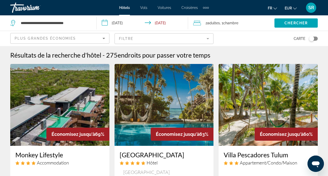
click at [199, 42] on mat-form-field "Filtre" at bounding box center [164, 38] width 99 height 11
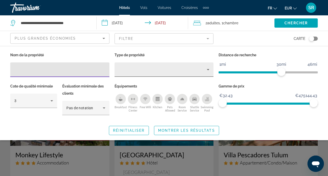
click at [190, 68] on div "Property type" at bounding box center [163, 70] width 88 height 6
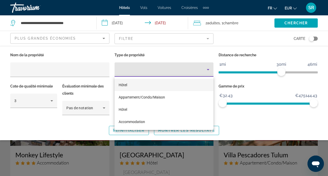
click at [177, 84] on mat-option "Hôtel" at bounding box center [164, 85] width 99 height 12
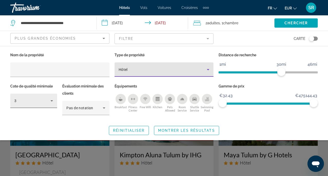
click at [48, 98] on div "3" at bounding box center [32, 101] width 36 height 6
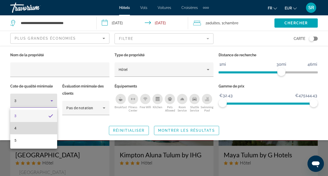
click at [36, 127] on mat-option "4" at bounding box center [33, 128] width 47 height 12
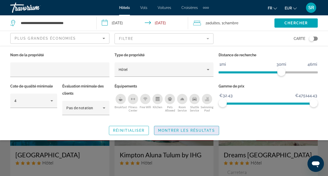
click at [165, 130] on span "Montrer les résultats" at bounding box center [186, 131] width 57 height 4
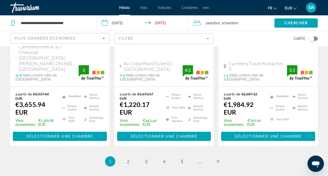
scroll to position [779, 0]
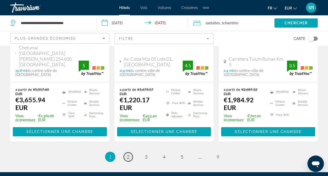
click at [128, 154] on span "2" at bounding box center [128, 157] width 3 height 6
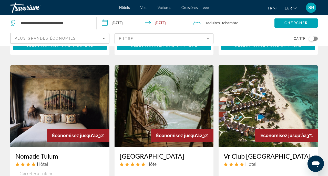
scroll to position [220, 0]
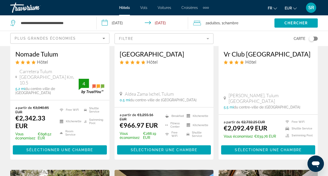
click at [156, 148] on span "Sélectionner une chambre" at bounding box center [164, 150] width 67 height 4
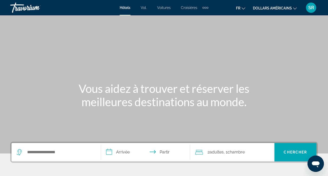
click at [259, 8] on font "dollars américains" at bounding box center [272, 8] width 39 height 4
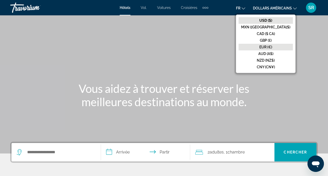
click at [272, 49] on font "EUR (€)" at bounding box center [265, 47] width 13 height 4
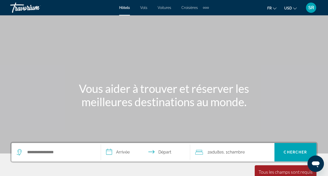
click at [296, 11] on button "USD USD ($) MXN (Mex$) CAD (Can$) GBP (£) EUR (€) AUD (A$) NZD (NZ$) CNY (CN¥)" at bounding box center [290, 7] width 13 height 7
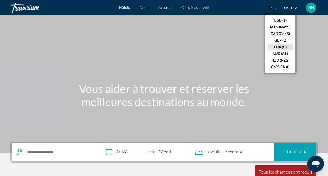
click at [283, 46] on button "EUR (€)" at bounding box center [280, 47] width 25 height 7
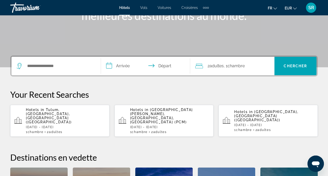
scroll to position [89, 0]
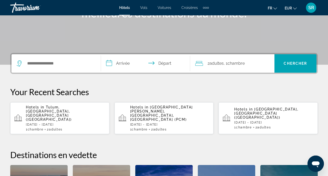
click at [56, 68] on div "Search widget" at bounding box center [56, 63] width 79 height 18
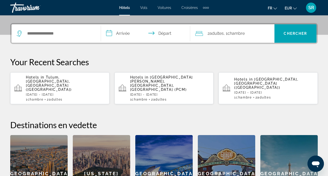
scroll to position [125, 0]
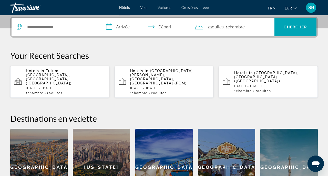
click at [62, 22] on div "Search widget" at bounding box center [56, 27] width 79 height 18
click at [61, 29] on input "Search widget" at bounding box center [60, 27] width 66 height 8
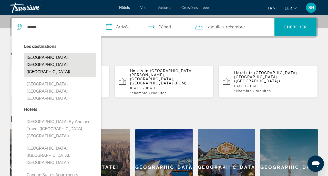
click at [59, 59] on button "[GEOGRAPHIC_DATA], [GEOGRAPHIC_DATA] ([GEOGRAPHIC_DATA])" at bounding box center [60, 65] width 72 height 24
type input "**********"
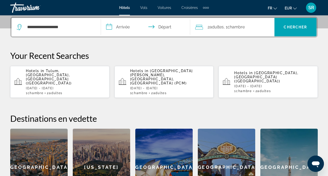
click at [115, 31] on input "**********" at bounding box center [147, 28] width 92 height 20
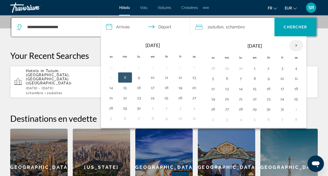
click at [296, 48] on th "Next month" at bounding box center [296, 45] width 14 height 11
click at [296, 90] on button "20" at bounding box center [296, 88] width 8 height 7
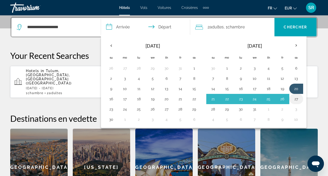
click at [296, 97] on button "27" at bounding box center [296, 99] width 8 height 7
type input "**********"
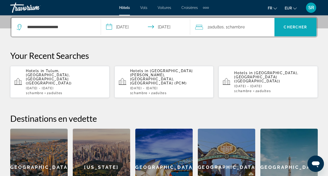
click at [302, 32] on span "Search widget" at bounding box center [296, 27] width 42 height 12
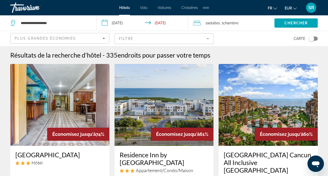
click at [209, 36] on mat-form-field "Filtre" at bounding box center [164, 38] width 99 height 11
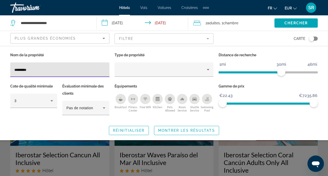
type input "*********"
click at [176, 131] on span "Montrer les résultats" at bounding box center [186, 131] width 57 height 4
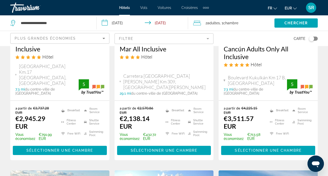
scroll to position [114, 0]
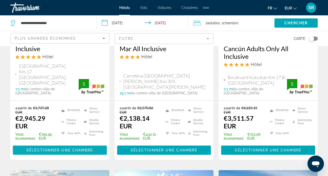
click at [70, 148] on span "Sélectionner une chambre" at bounding box center [59, 150] width 67 height 4
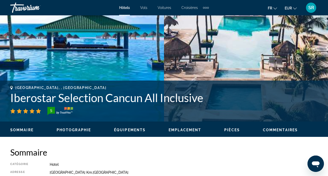
scroll to position [139, 0]
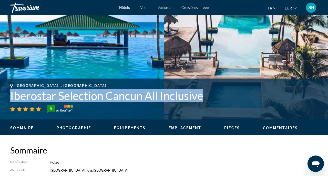
drag, startPoint x: 204, startPoint y: 98, endPoint x: 9, endPoint y: 95, distance: 194.6
click at [9, 95] on div "[GEOGRAPHIC_DATA], , [GEOGRAPHIC_DATA] Iberostar Selection Cancun All Inclusive…" at bounding box center [164, 99] width 328 height 31
copy h1 "Iberostar Selection Cancun All Inclusive"
click at [216, 88] on div "[GEOGRAPHIC_DATA], , [GEOGRAPHIC_DATA] Iberostar Selection Cancun All Inclusive…" at bounding box center [164, 98] width 308 height 29
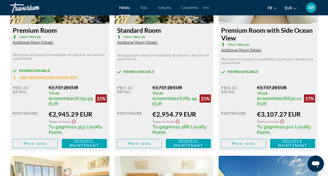
scroll to position [856, 0]
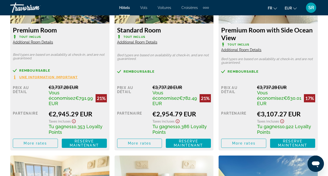
drag, startPoint x: 160, startPoint y: 109, endPoint x: 201, endPoint y: 109, distance: 40.8
click at [201, 110] on div "€2,954.79 EUR" at bounding box center [182, 114] width 58 height 8
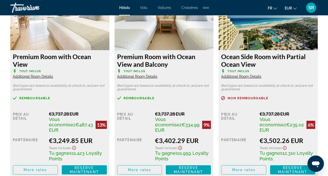
scroll to position [1029, 0]
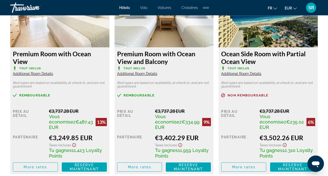
drag, startPoint x: 57, startPoint y: 126, endPoint x: 96, endPoint y: 126, distance: 39.0
click at [96, 134] on div "€3,249.85 EUR" at bounding box center [78, 138] width 58 height 8
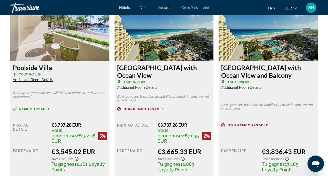
scroll to position [1212, 0]
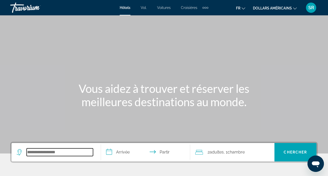
click at [47, 153] on input "Widget de recherche" at bounding box center [60, 153] width 66 height 8
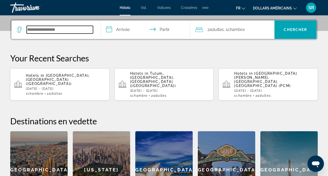
scroll to position [125, 0]
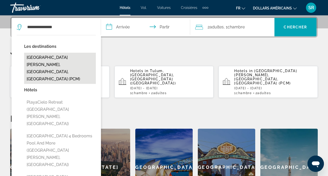
click at [35, 63] on button "[GEOGRAPHIC_DATA][PERSON_NAME], [GEOGRAPHIC_DATA], [GEOGRAPHIC_DATA] (PCM)" at bounding box center [60, 68] width 72 height 31
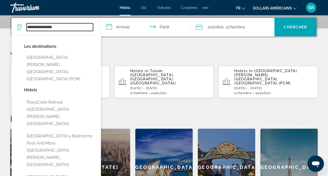
type input "**********"
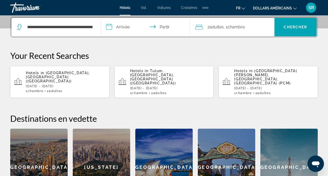
click at [130, 32] on input "**********" at bounding box center [147, 28] width 92 height 20
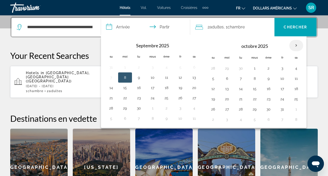
click at [298, 44] on th "Mois prochain" at bounding box center [296, 45] width 14 height 11
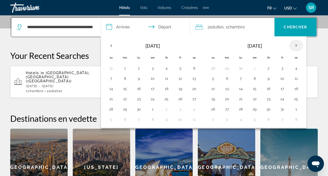
click at [299, 45] on th "Next month" at bounding box center [296, 45] width 14 height 11
click at [108, 47] on th "Previous month" at bounding box center [111, 45] width 14 height 11
click at [194, 86] on button "20" at bounding box center [194, 88] width 8 height 7
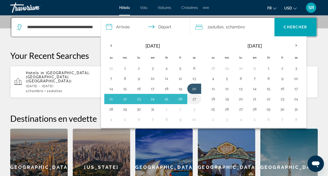
click at [194, 97] on button "27" at bounding box center [194, 99] width 8 height 7
type input "**********"
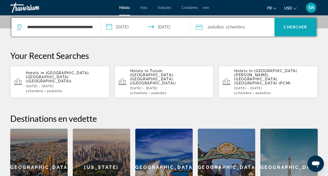
click at [285, 32] on span "Search widget" at bounding box center [296, 27] width 42 height 12
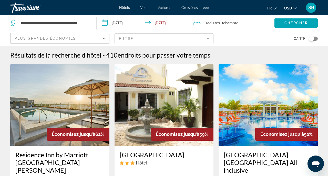
click at [173, 39] on mat-form-field "Filtre" at bounding box center [164, 38] width 99 height 11
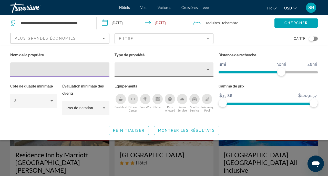
click at [165, 66] on div "Hotel Filters" at bounding box center [164, 70] width 91 height 14
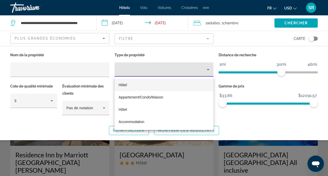
click at [164, 86] on mat-option "Hôtel" at bounding box center [164, 85] width 99 height 12
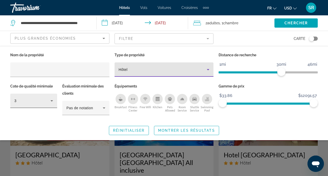
click at [47, 103] on div "3" at bounding box center [32, 101] width 36 height 6
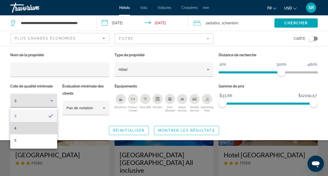
click at [41, 129] on mat-option "4" at bounding box center [33, 128] width 47 height 12
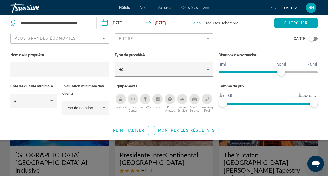
click at [123, 101] on div "Breakfast" at bounding box center [121, 99] width 10 height 10
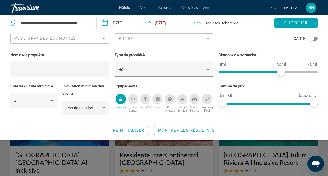
click at [192, 101] on div "Shuttle Service" at bounding box center [194, 99] width 10 height 10
click at [210, 102] on div "Swimming Pool" at bounding box center [207, 99] width 10 height 10
click at [148, 100] on div "Free Wifi" at bounding box center [145, 99] width 10 height 10
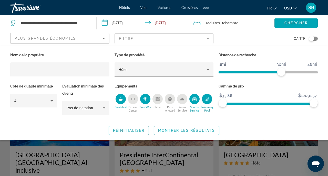
click at [162, 129] on span "Montrer les résultats" at bounding box center [186, 131] width 57 height 4
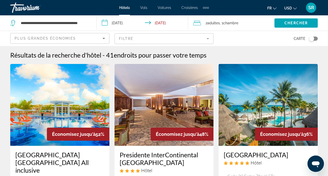
click at [292, 12] on div "fr English Español Français Italiano Português русский USD USD ($) MXN (Mex$) C…" at bounding box center [266, 7] width 104 height 11
click at [291, 10] on span "USD" at bounding box center [288, 8] width 8 height 4
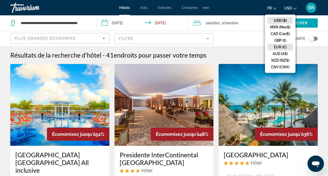
click at [282, 45] on button "EUR (€)" at bounding box center [280, 47] width 25 height 7
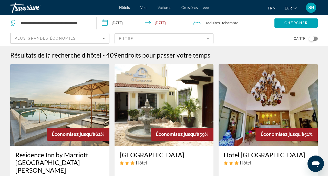
click at [168, 44] on mat-form-field "Filtre" at bounding box center [164, 38] width 99 height 11
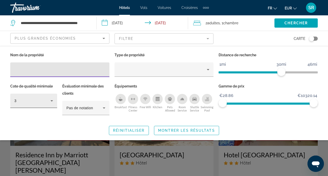
click at [44, 102] on div "3" at bounding box center [32, 101] width 36 height 6
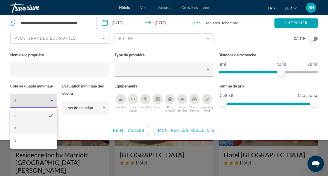
click at [34, 127] on mat-option "4" at bounding box center [33, 128] width 47 height 12
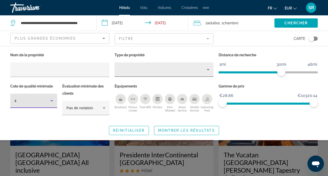
click at [126, 70] on div "Property type" at bounding box center [163, 70] width 88 height 6
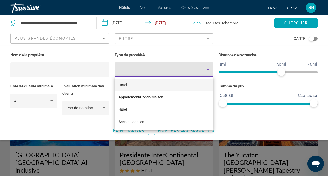
click at [126, 82] on span "Hôtel" at bounding box center [123, 85] width 8 height 6
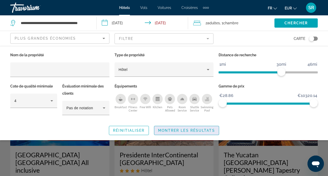
click at [163, 130] on span "Montrer les résultats" at bounding box center [186, 131] width 57 height 4
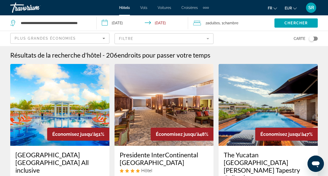
click at [140, 38] on mat-form-field "Filtre" at bounding box center [164, 38] width 99 height 11
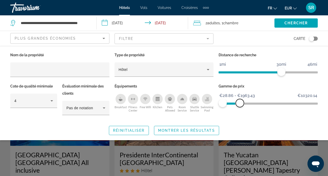
drag, startPoint x: 317, startPoint y: 103, endPoint x: 240, endPoint y: 106, distance: 77.3
click at [240, 106] on span "ngx-slider-max" at bounding box center [240, 103] width 8 height 8
click at [210, 129] on span "Montrer les résultats" at bounding box center [186, 131] width 57 height 4
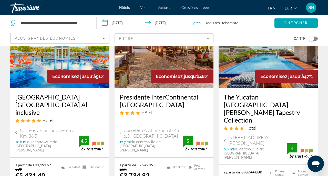
scroll to position [60, 0]
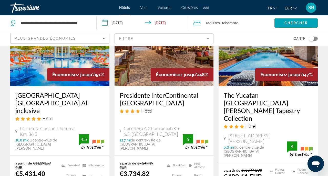
click at [174, 41] on mat-form-field "Filtre" at bounding box center [164, 38] width 99 height 11
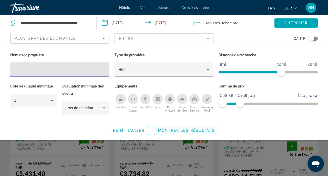
click at [175, 130] on span "Montrer les résultats" at bounding box center [186, 131] width 57 height 4
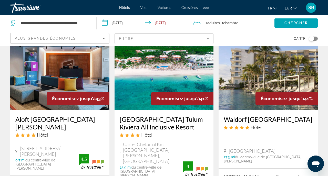
scroll to position [258, 0]
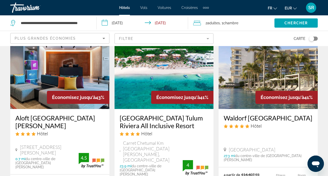
drag, startPoint x: 164, startPoint y: 114, endPoint x: 164, endPoint y: 1, distance: 113.1
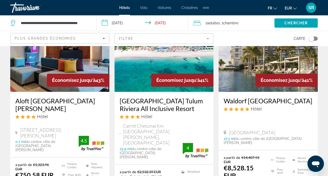
scroll to position [279, 0]
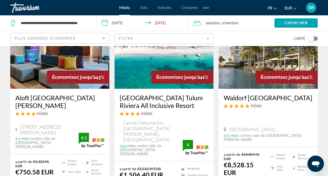
click at [143, 35] on mat-form-field "Filtre" at bounding box center [164, 38] width 99 height 11
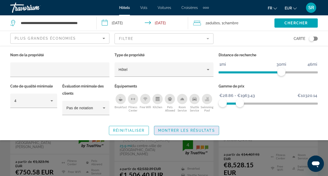
click at [213, 129] on span "Montrer les résultats" at bounding box center [186, 131] width 57 height 4
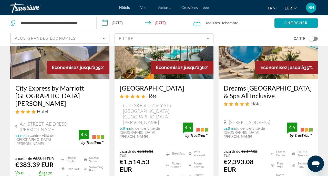
scroll to position [500, 0]
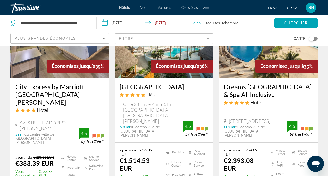
click at [93, 37] on div "Plus grandes économies" at bounding box center [59, 38] width 88 height 6
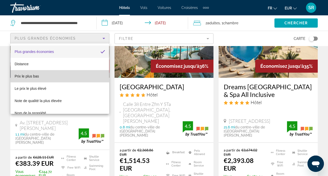
click at [80, 73] on mat-option "Prix le plus bas" at bounding box center [60, 76] width 99 height 12
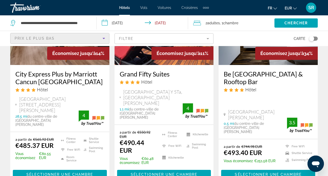
scroll to position [732, 0]
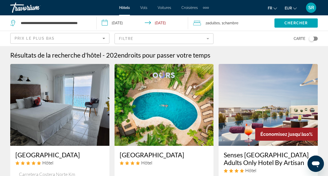
click at [23, 8] on div "Travorium" at bounding box center [35, 7] width 51 height 13
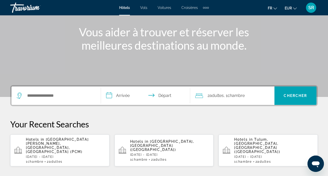
click at [83, 101] on div "Search widget" at bounding box center [56, 96] width 79 height 18
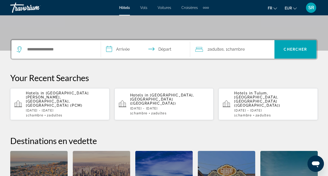
scroll to position [125, 0]
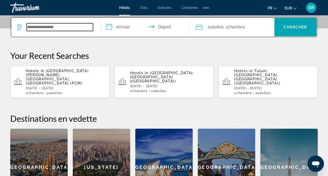
click at [66, 28] on input "Search widget" at bounding box center [60, 27] width 66 height 8
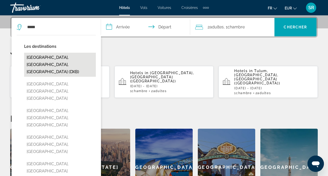
click at [47, 56] on button "[GEOGRAPHIC_DATA], [GEOGRAPHIC_DATA], [GEOGRAPHIC_DATA] (DXB)" at bounding box center [60, 65] width 72 height 24
type input "**********"
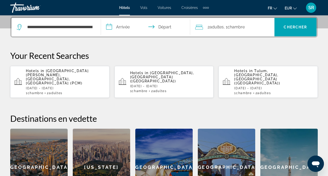
click at [121, 33] on input "**********" at bounding box center [147, 28] width 92 height 20
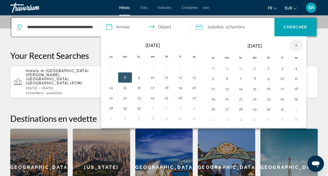
click at [297, 44] on th "Next month" at bounding box center [296, 45] width 14 height 11
click at [297, 45] on th "Next month" at bounding box center [296, 45] width 14 height 11
click at [296, 90] on button "20" at bounding box center [296, 88] width 8 height 7
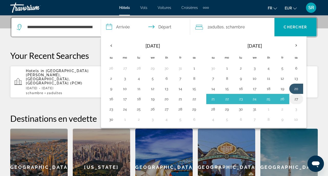
click at [297, 97] on button "27" at bounding box center [296, 99] width 8 height 7
type input "**********"
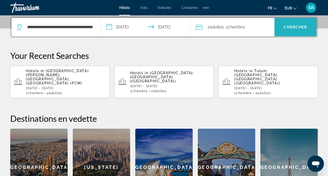
click at [295, 32] on span "Search widget" at bounding box center [296, 27] width 42 height 12
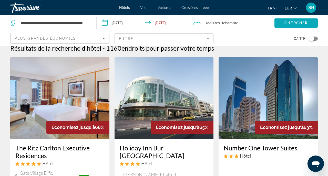
scroll to position [9, 0]
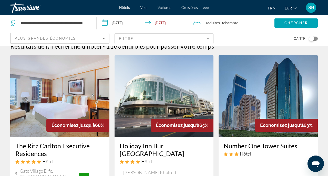
click at [191, 42] on mat-form-field "Filtre" at bounding box center [164, 38] width 99 height 11
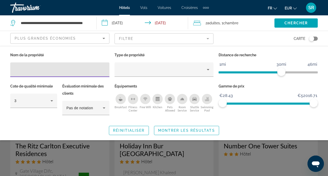
click at [122, 99] on icon "Breakfast" at bounding box center [121, 99] width 4 height 4
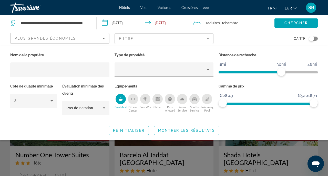
click at [148, 100] on div "Free Wifi" at bounding box center [145, 99] width 10 height 10
click at [207, 101] on div "Swimming Pool" at bounding box center [207, 99] width 10 height 10
click at [198, 99] on div "Shuttle Service" at bounding box center [194, 99] width 10 height 10
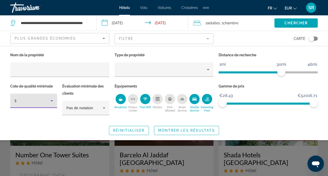
click at [27, 102] on div "3" at bounding box center [32, 101] width 36 height 6
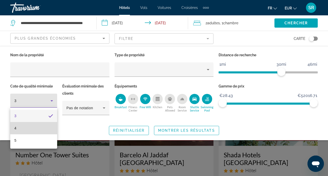
click at [28, 126] on mat-option "4" at bounding box center [33, 128] width 47 height 12
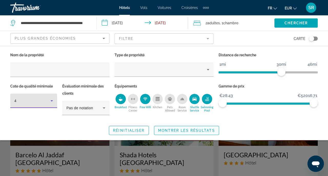
click at [175, 130] on span "Montrer les résultats" at bounding box center [186, 131] width 57 height 4
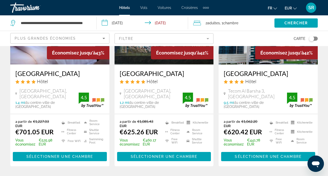
scroll to position [734, 0]
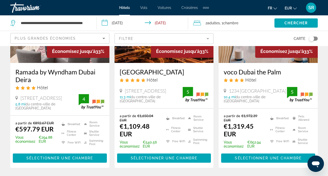
scroll to position [494, 0]
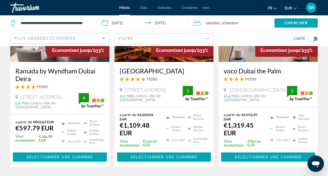
click at [151, 38] on mat-form-field "Filtre" at bounding box center [164, 38] width 99 height 11
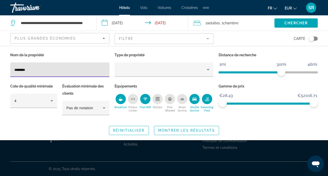
type input "********"
click at [214, 129] on span "Montrer les résultats" at bounding box center [186, 131] width 57 height 4
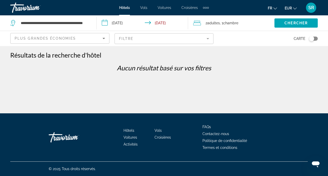
click at [143, 39] on mat-form-field "Filtre" at bounding box center [164, 38] width 99 height 11
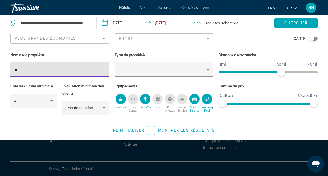
type input "*"
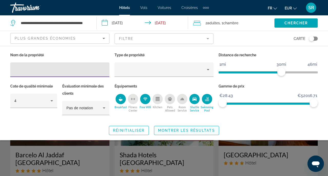
click at [165, 129] on span "Montrer les résultats" at bounding box center [186, 131] width 57 height 4
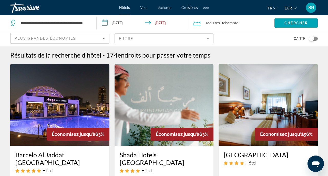
click at [315, 38] on div "Toggle map" at bounding box center [313, 39] width 9 height 4
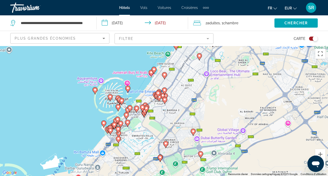
drag, startPoint x: 134, startPoint y: 103, endPoint x: 122, endPoint y: 51, distance: 53.1
click at [123, 51] on div "Pour activer le glissement avec le clavier, appuyez sur Alt+Entrée. Une fois ce…" at bounding box center [164, 111] width 328 height 130
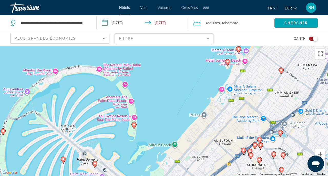
drag, startPoint x: 171, startPoint y: 85, endPoint x: 152, endPoint y: 41, distance: 47.3
click at [152, 46] on div "**********" at bounding box center [164, 134] width 328 height 176
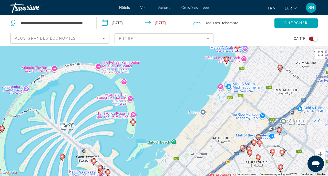
click at [133, 124] on icon "Main content" at bounding box center [133, 123] width 5 height 7
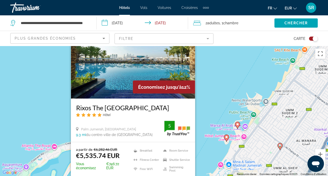
click at [216, 110] on div "Pour activer le glissement avec le clavier, appuyez sur Alt+Entrée. Une fois ce…" at bounding box center [164, 111] width 328 height 130
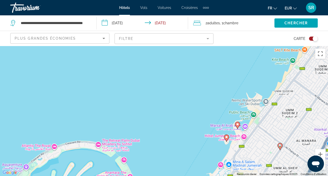
click at [227, 140] on icon "Main content" at bounding box center [226, 138] width 5 height 7
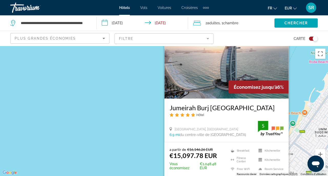
click at [137, 142] on div "Pour activer le glissement avec le clavier, appuyez sur Alt+Entrée. Une fois ce…" at bounding box center [164, 111] width 328 height 130
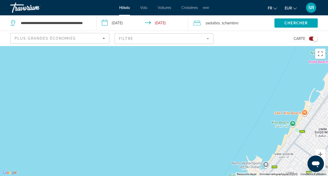
click at [26, 9] on div "Travorium" at bounding box center [35, 7] width 51 height 13
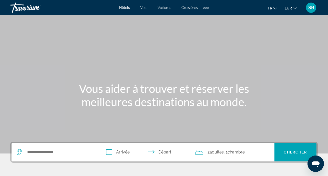
click at [60, 158] on div "Search widget" at bounding box center [56, 152] width 79 height 18
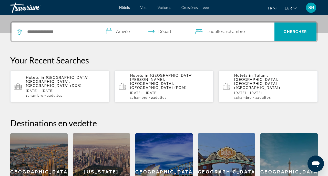
scroll to position [125, 0]
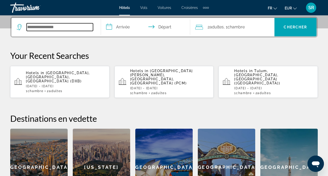
click at [60, 31] on input "Search widget" at bounding box center [60, 27] width 66 height 8
type input "*"
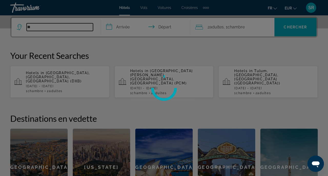
type input "*"
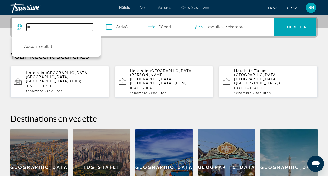
type input "*"
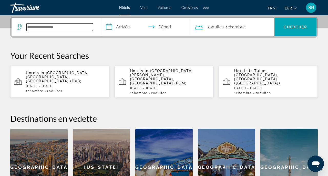
click at [92, 26] on input "Search widget" at bounding box center [60, 27] width 66 height 8
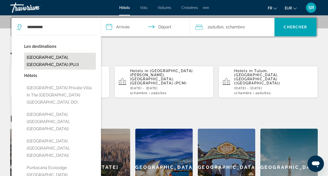
click at [51, 59] on button "[GEOGRAPHIC_DATA], [GEOGRAPHIC_DATA] (PUJ)" at bounding box center [60, 61] width 72 height 17
type input "**********"
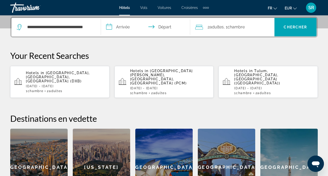
click at [117, 30] on input "**********" at bounding box center [147, 28] width 92 height 20
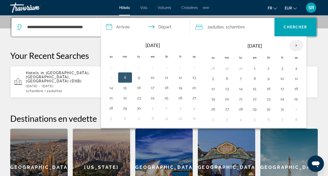
click at [294, 47] on th "Next month" at bounding box center [296, 45] width 14 height 11
click at [295, 91] on button "20" at bounding box center [296, 88] width 8 height 7
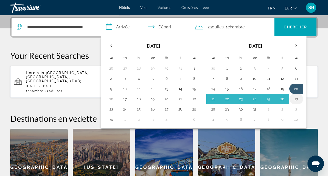
click at [295, 98] on button "27" at bounding box center [296, 99] width 8 height 7
type input "**********"
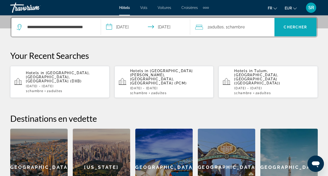
click at [296, 32] on span "Search widget" at bounding box center [296, 27] width 42 height 12
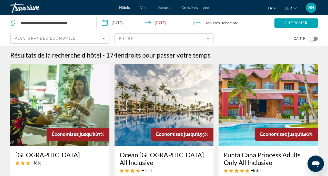
click at [208, 38] on mat-form-field "Filtre" at bounding box center [164, 38] width 99 height 11
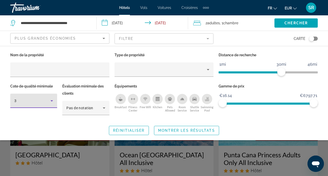
click at [49, 100] on icon "Hotel Filters" at bounding box center [52, 101] width 6 height 6
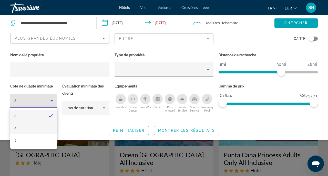
click at [38, 128] on mat-option "4" at bounding box center [33, 128] width 47 height 12
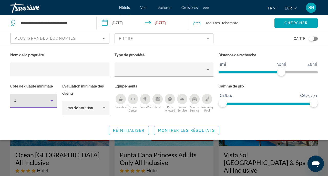
click at [120, 102] on div "Breakfast" at bounding box center [121, 99] width 10 height 10
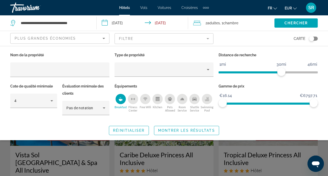
click at [146, 101] on div "Free Wifi" at bounding box center [145, 99] width 10 height 10
click at [195, 101] on div "Shuttle Service" at bounding box center [194, 99] width 10 height 10
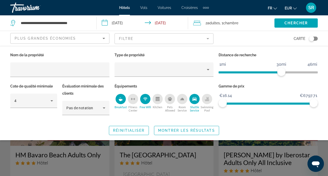
click at [204, 101] on div "Swimming Pool" at bounding box center [207, 99] width 10 height 10
click at [199, 127] on span "Search widget" at bounding box center [186, 131] width 65 height 12
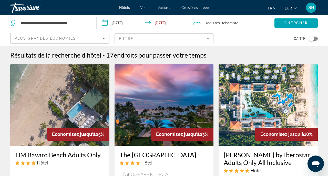
click at [194, 41] on mat-form-field "Filtre" at bounding box center [164, 38] width 99 height 11
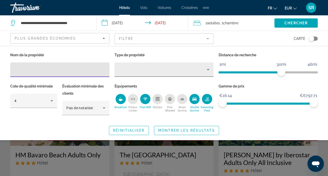
click at [189, 68] on div "Property type" at bounding box center [163, 70] width 88 height 6
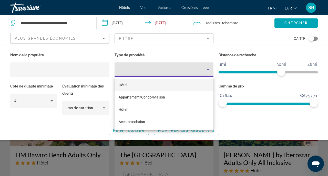
click at [182, 88] on mat-option "Hôtel" at bounding box center [164, 85] width 99 height 12
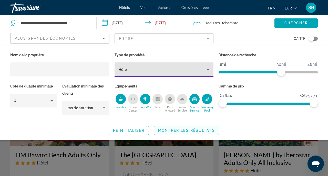
click at [176, 131] on span "Montrer les résultats" at bounding box center [186, 131] width 57 height 4
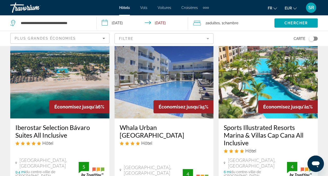
scroll to position [236, 0]
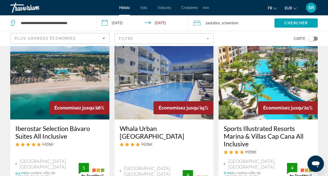
click at [88, 42] on div "Plus grandes économies" at bounding box center [60, 40] width 91 height 14
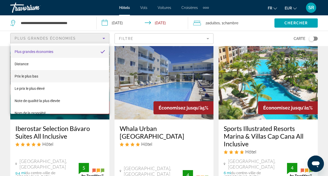
click at [77, 77] on mat-option "Prix le plus bas" at bounding box center [60, 76] width 99 height 12
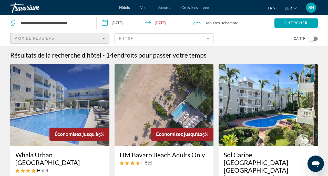
click at [130, 43] on mat-form-field "Filtre" at bounding box center [164, 38] width 99 height 11
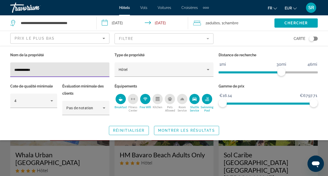
type input "**********"
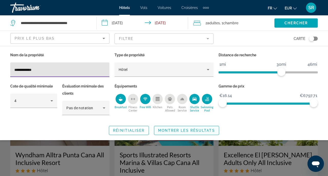
click at [196, 131] on span "Montrer les résultats" at bounding box center [186, 131] width 57 height 4
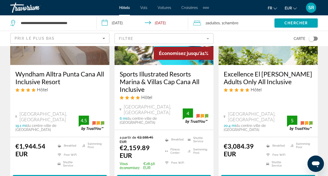
scroll to position [79, 0]
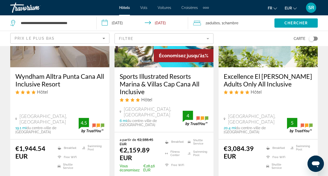
click at [315, 39] on div "Toggle map" at bounding box center [313, 39] width 9 height 4
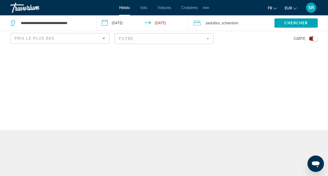
scroll to position [0, 0]
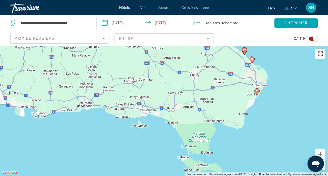
drag, startPoint x: 248, startPoint y: 102, endPoint x: 320, endPoint y: 54, distance: 86.5
click at [320, 54] on div "Pour activer le glissement avec le clavier, appuyez sur Alt+Entrée. Une fois ce…" at bounding box center [164, 111] width 328 height 130
click at [324, 166] on button "Zoom arrière" at bounding box center [320, 165] width 10 height 10
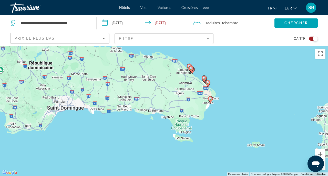
click at [324, 166] on button "Zoom arrière" at bounding box center [320, 165] width 10 height 10
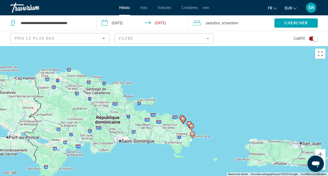
drag, startPoint x: 206, startPoint y: 84, endPoint x: 210, endPoint y: 114, distance: 30.9
click at [211, 116] on div "Pour activer le glissement avec le clavier, appuyez sur Alt+Entrée. Une fois ce…" at bounding box center [164, 111] width 328 height 130
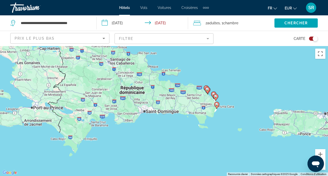
drag, startPoint x: 206, startPoint y: 87, endPoint x: 229, endPoint y: 58, distance: 37.2
click at [230, 58] on div "Pour activer le glissement avec le clavier, appuyez sur Alt+Entrée. Une fois ce…" at bounding box center [164, 111] width 328 height 130
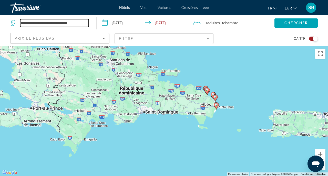
click at [77, 24] on input "**********" at bounding box center [54, 23] width 68 height 8
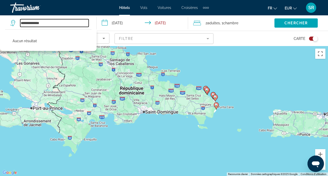
type input "**********"
click at [28, 12] on div "Travorium" at bounding box center [35, 7] width 51 height 13
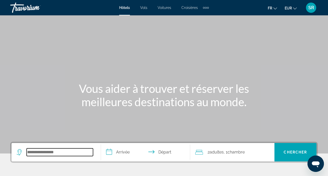
click at [43, 151] on input "Search widget" at bounding box center [60, 153] width 66 height 8
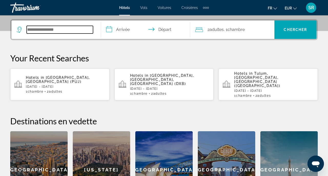
scroll to position [125, 0]
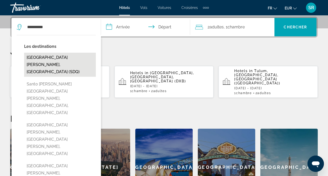
click at [43, 66] on button "[GEOGRAPHIC_DATA][PERSON_NAME], [GEOGRAPHIC_DATA] (SDQ)" at bounding box center [60, 65] width 72 height 24
type input "**********"
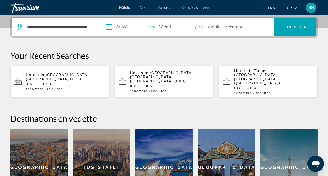
click at [131, 30] on input "**********" at bounding box center [147, 28] width 92 height 20
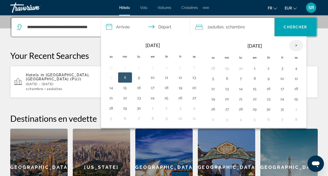
click at [299, 44] on th "Next month" at bounding box center [296, 45] width 14 height 11
click at [295, 89] on button "20" at bounding box center [296, 88] width 8 height 7
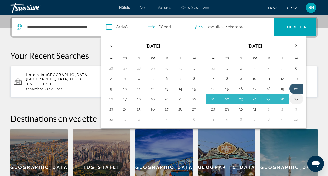
click at [296, 101] on button "27" at bounding box center [296, 99] width 8 height 7
type input "**********"
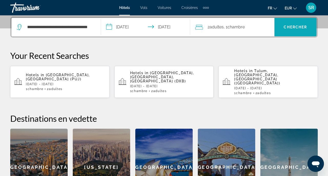
click at [293, 26] on span "Chercher" at bounding box center [295, 27] width 23 height 4
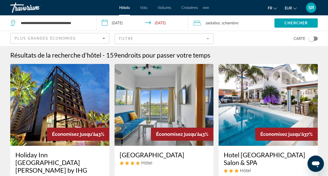
click at [189, 39] on mat-form-field "Filtre" at bounding box center [164, 38] width 99 height 11
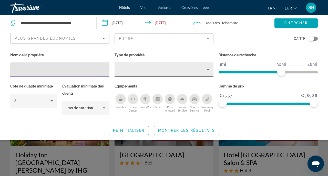
click at [153, 69] on div "Property type" at bounding box center [163, 70] width 88 height 6
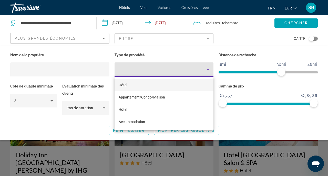
click at [151, 82] on mat-option "Hôtel" at bounding box center [164, 85] width 99 height 12
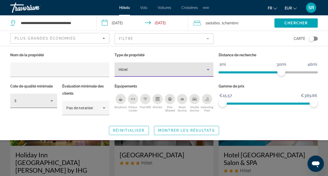
click at [44, 99] on div "3" at bounding box center [32, 101] width 36 height 6
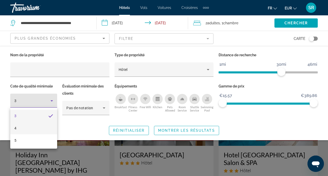
click at [39, 127] on mat-option "4" at bounding box center [33, 128] width 47 height 12
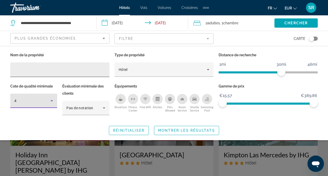
click at [66, 71] on input "Hotel Filters" at bounding box center [59, 70] width 91 height 6
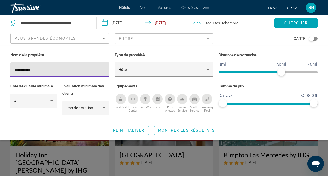
type input "**********"
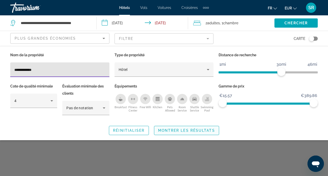
click at [162, 131] on span "Montrer les résultats" at bounding box center [186, 131] width 57 height 4
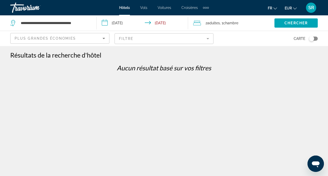
click at [126, 39] on mat-form-field "Filtre" at bounding box center [164, 38] width 99 height 11
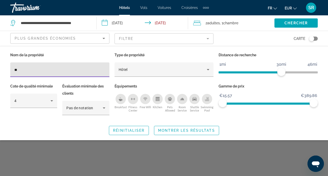
type input "*"
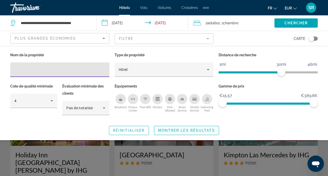
click at [205, 134] on span "Search widget" at bounding box center [186, 131] width 65 height 12
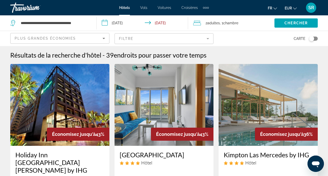
click at [312, 38] on div "Toggle map" at bounding box center [311, 38] width 5 height 5
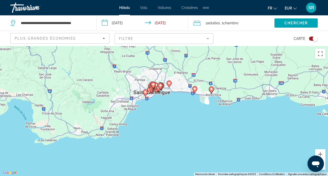
drag, startPoint x: 151, startPoint y: 150, endPoint x: 155, endPoint y: 112, distance: 38.1
click at [155, 112] on div "Pour activer le glissement avec le clavier, appuyez sur Alt+Entrée. Une fois ce…" at bounding box center [164, 111] width 328 height 130
click at [72, 24] on input "**********" at bounding box center [54, 23] width 68 height 8
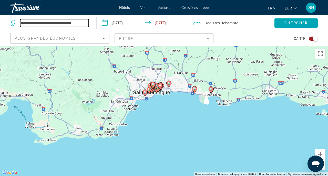
click at [72, 24] on input "**********" at bounding box center [54, 23] width 68 height 8
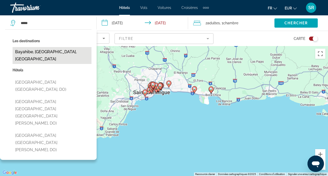
click at [58, 52] on button "Bayahibe, [GEOGRAPHIC_DATA], [GEOGRAPHIC_DATA]" at bounding box center [52, 55] width 79 height 17
type input "**********"
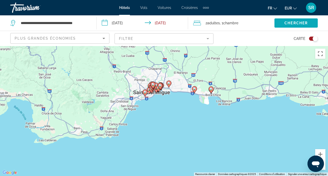
click at [289, 22] on span "Chercher" at bounding box center [296, 23] width 23 height 4
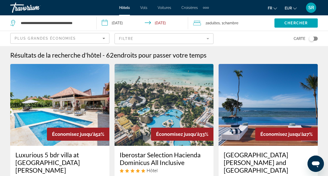
click at [132, 36] on mat-form-field "Filtre" at bounding box center [164, 38] width 99 height 11
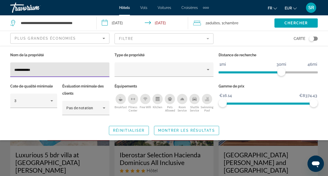
type input "**********"
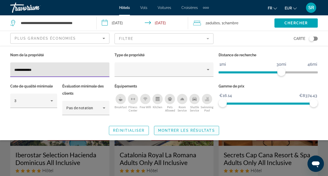
click at [178, 127] on span "Search widget" at bounding box center [186, 131] width 65 height 12
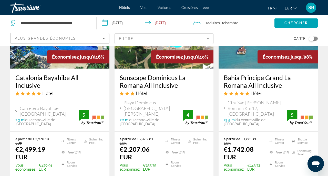
scroll to position [293, 0]
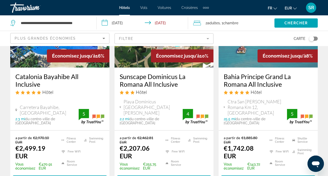
click at [86, 37] on div "Plus grandes économies" at bounding box center [59, 38] width 88 height 6
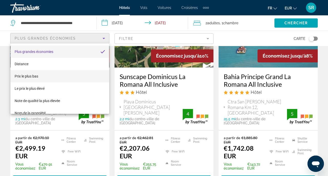
click at [77, 74] on mat-option "Prix le plus bas" at bounding box center [60, 76] width 99 height 12
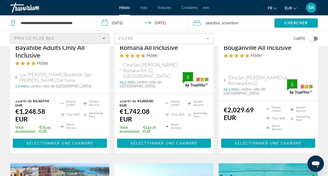
scroll to position [117, 0]
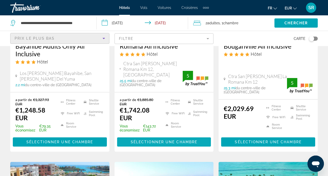
click at [159, 140] on span "Sélectionner une chambre" at bounding box center [164, 142] width 67 height 4
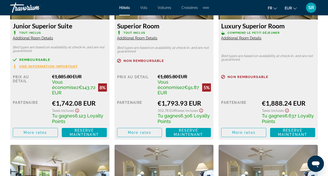
scroll to position [860, 0]
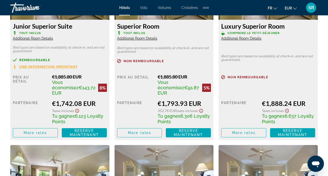
drag, startPoint x: 268, startPoint y: 98, endPoint x: 308, endPoint y: 98, distance: 40.5
click at [309, 100] on div "€1,888.24 EUR" at bounding box center [288, 104] width 53 height 8
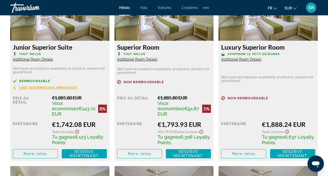
scroll to position [839, 0]
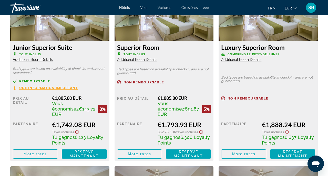
click at [124, 132] on div "Partenaire" at bounding box center [135, 133] width 37 height 25
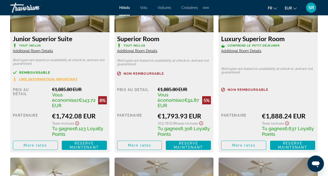
scroll to position [848, 0]
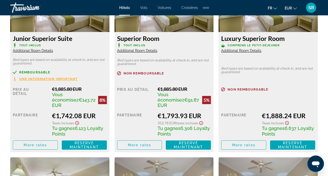
drag, startPoint x: 163, startPoint y: 110, endPoint x: 201, endPoint y: 108, distance: 38.0
click at [202, 112] on div "€1,793.93 EUR" at bounding box center [184, 116] width 53 height 8
drag, startPoint x: 58, startPoint y: 110, endPoint x: 96, endPoint y: 111, distance: 37.7
click at [96, 112] on div "€1,742.08 EUR" at bounding box center [79, 116] width 55 height 8
click at [51, 52] on span "Additional Room Details" at bounding box center [33, 51] width 40 height 4
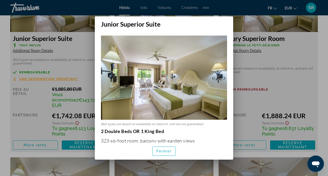
scroll to position [0, 0]
click at [158, 150] on span "Fermer" at bounding box center [163, 151] width 15 height 4
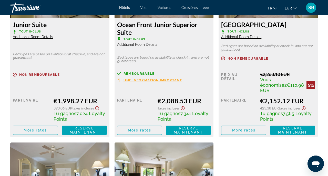
scroll to position [1017, 0]
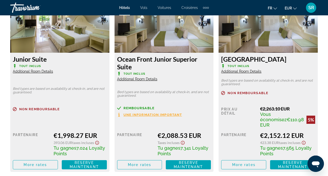
click at [132, 77] on span "Additional Room Details" at bounding box center [137, 79] width 40 height 4
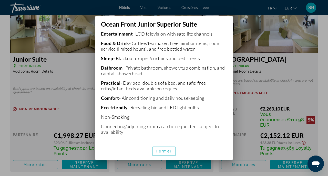
scroll to position [143, 0]
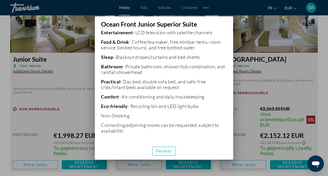
click at [161, 150] on span "Fermer" at bounding box center [163, 151] width 15 height 4
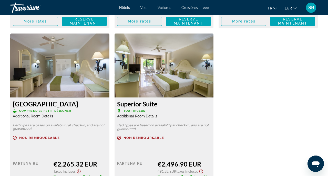
scroll to position [1161, 0]
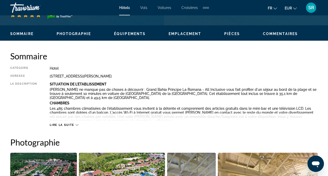
scroll to position [0, 0]
